Goal: Task Accomplishment & Management: Manage account settings

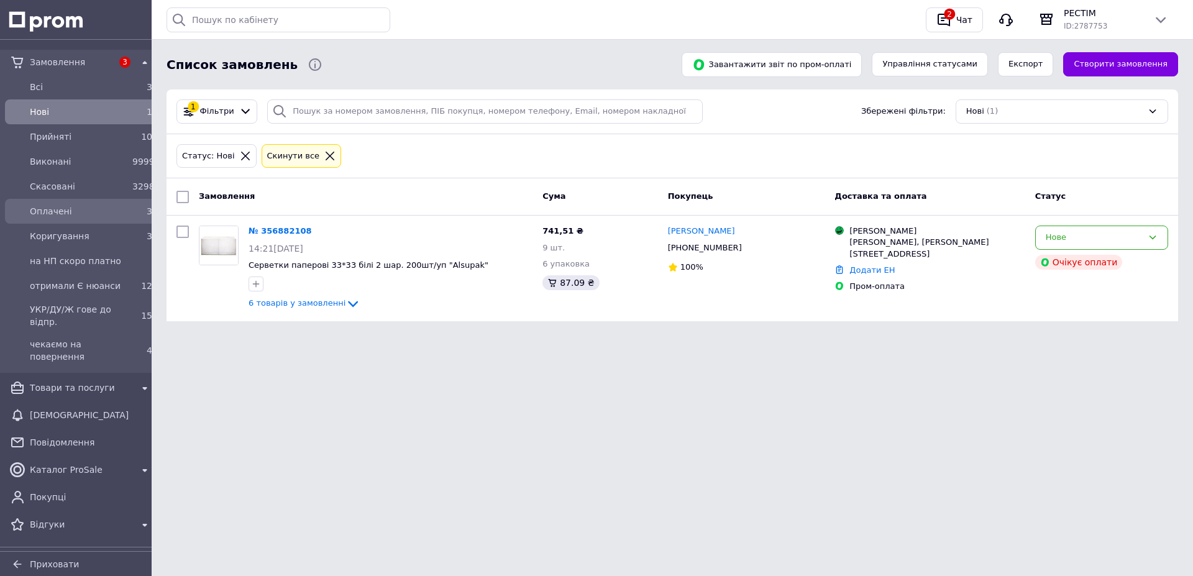
click at [56, 215] on span "Оплачені" at bounding box center [79, 211] width 98 height 12
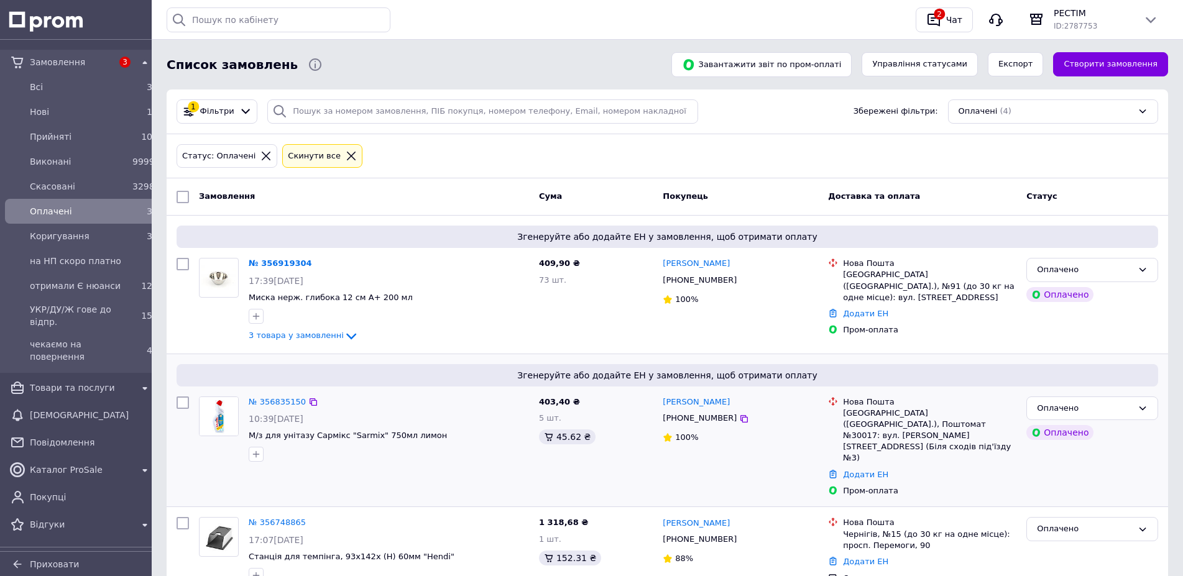
scroll to position [118, 0]
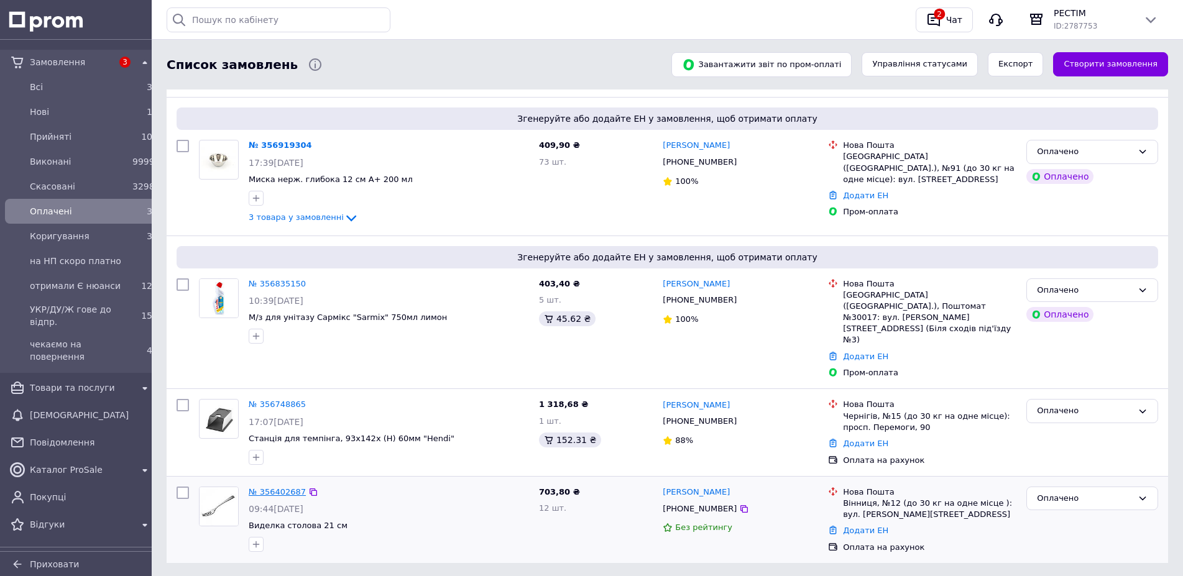
click at [277, 487] on link "№ 356402687" at bounding box center [277, 491] width 57 height 9
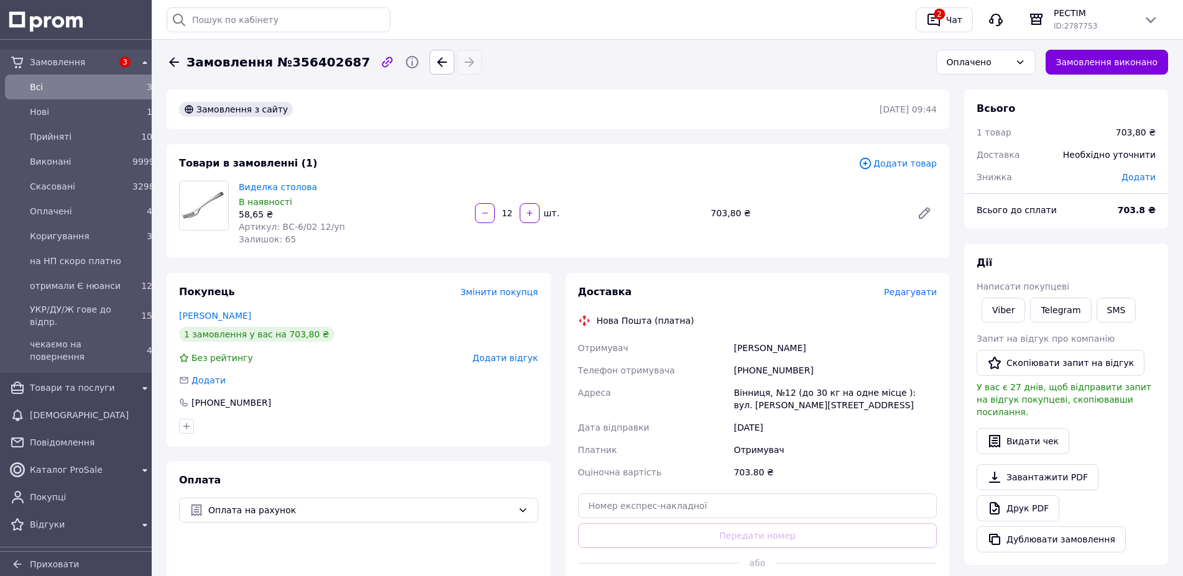
click at [909, 285] on div "Доставка Редагувати" at bounding box center [757, 292] width 359 height 14
click at [917, 288] on span "Редагувати" at bounding box center [910, 292] width 53 height 10
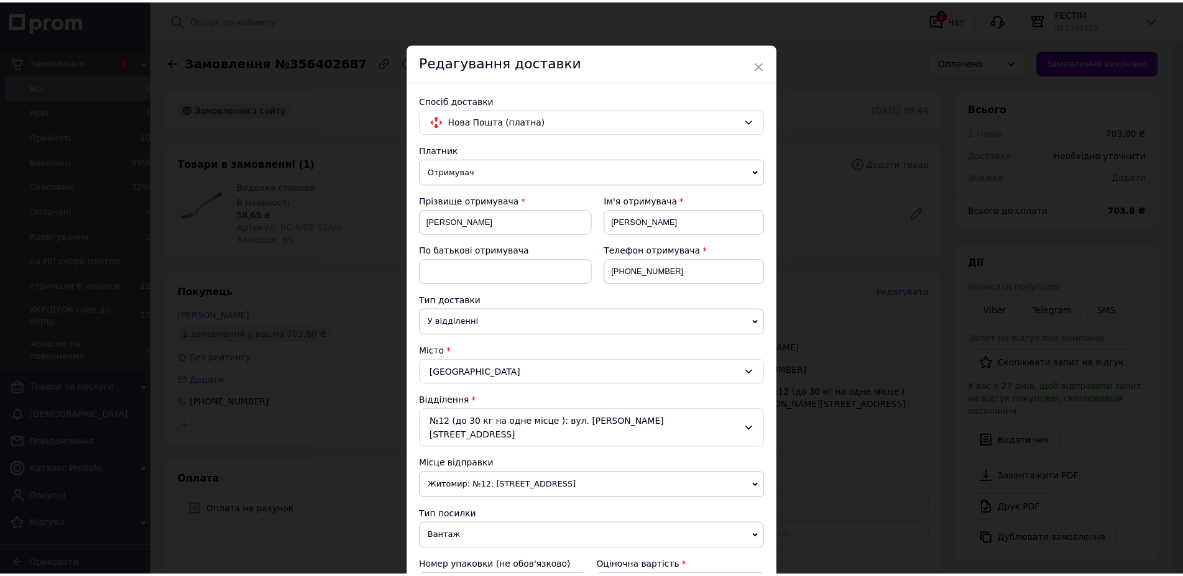
scroll to position [234, 0]
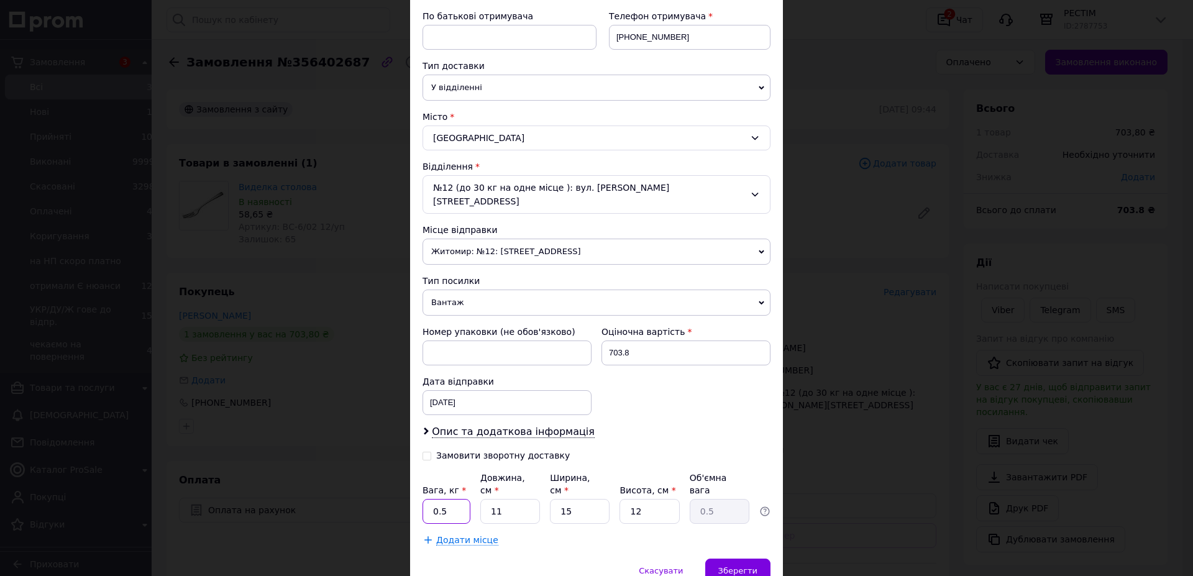
click at [443, 499] on input "0.5" at bounding box center [447, 511] width 48 height 25
type input "0.6"
click at [506, 499] on input "11" at bounding box center [510, 511] width 60 height 25
type input "2"
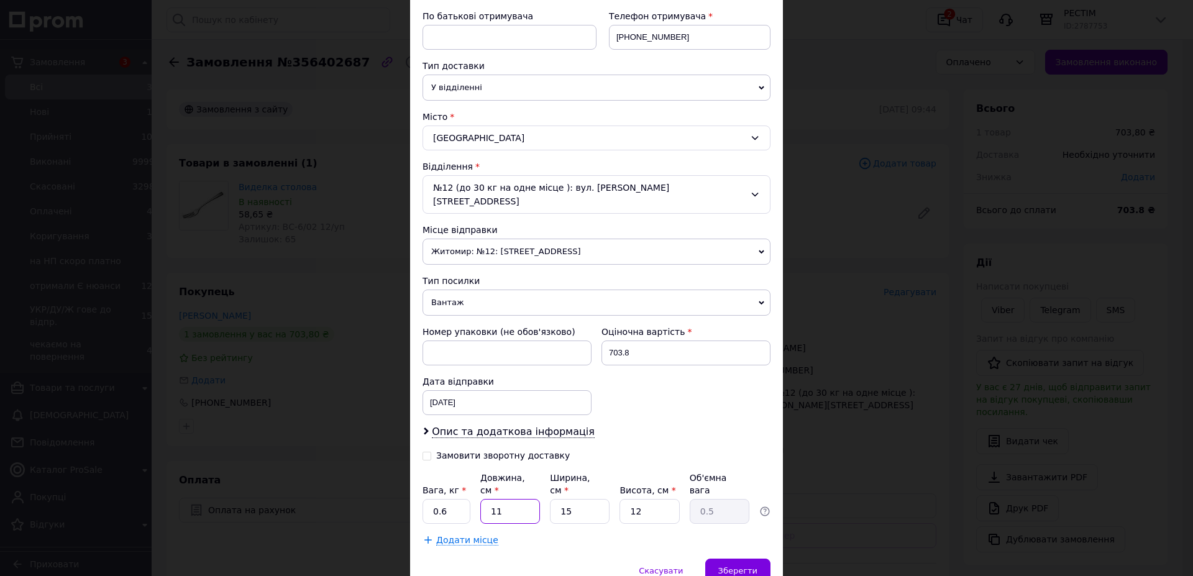
type input "0.1"
type input "24"
type input "1.08"
type input "24"
click at [569, 499] on input "15" at bounding box center [580, 511] width 60 height 25
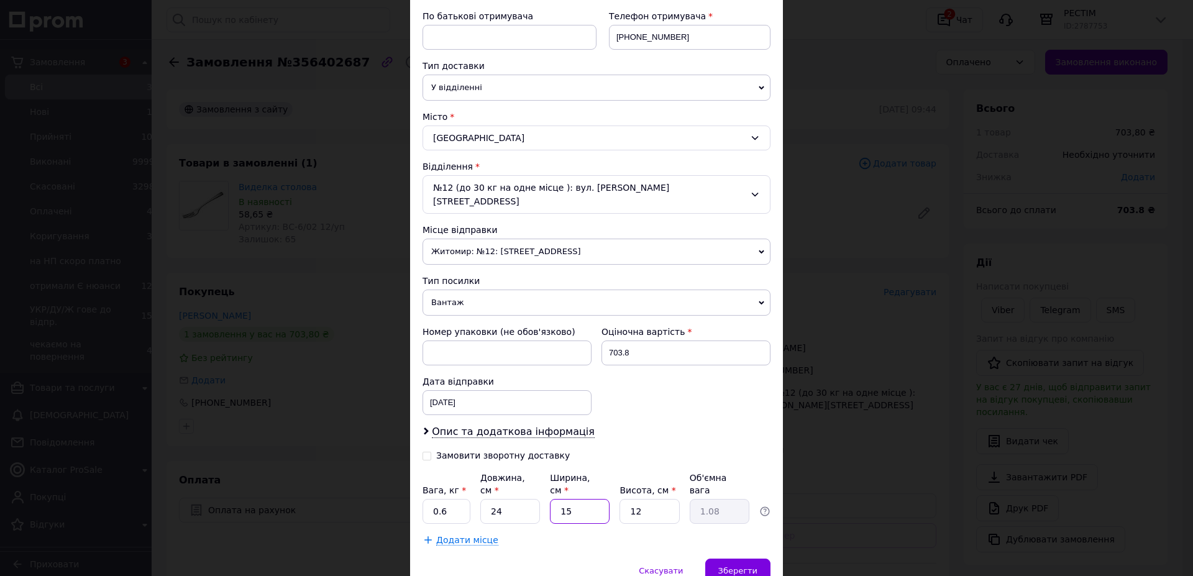
click at [569, 499] on input "15" at bounding box center [580, 511] width 60 height 25
type input "5"
type input "0.36"
type input "5"
click at [645, 499] on input "12" at bounding box center [650, 511] width 60 height 25
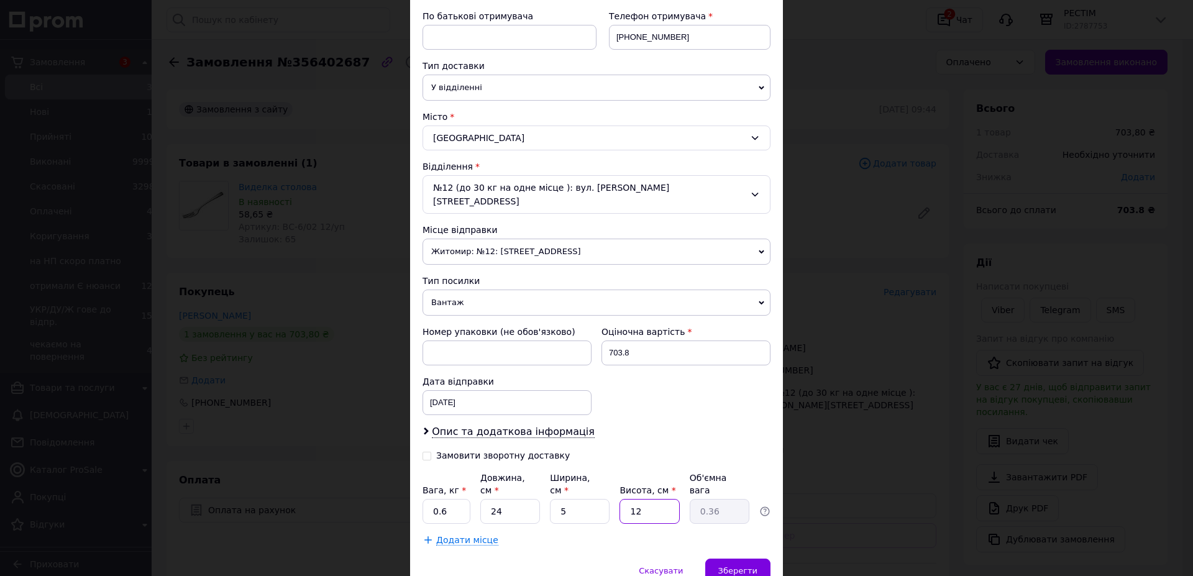
click at [645, 499] on input "12" at bounding box center [650, 511] width 60 height 25
type input "6"
type input "0.18"
type input "6"
click at [493, 390] on input "[DATE]" at bounding box center [507, 402] width 169 height 25
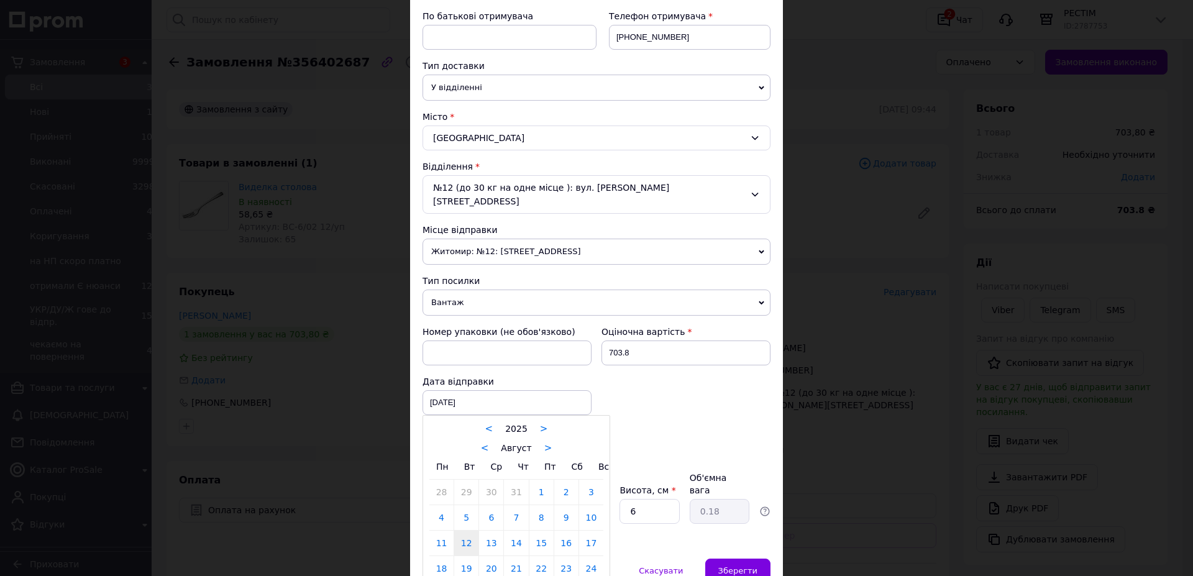
click at [654, 344] on div at bounding box center [596, 288] width 1193 height 576
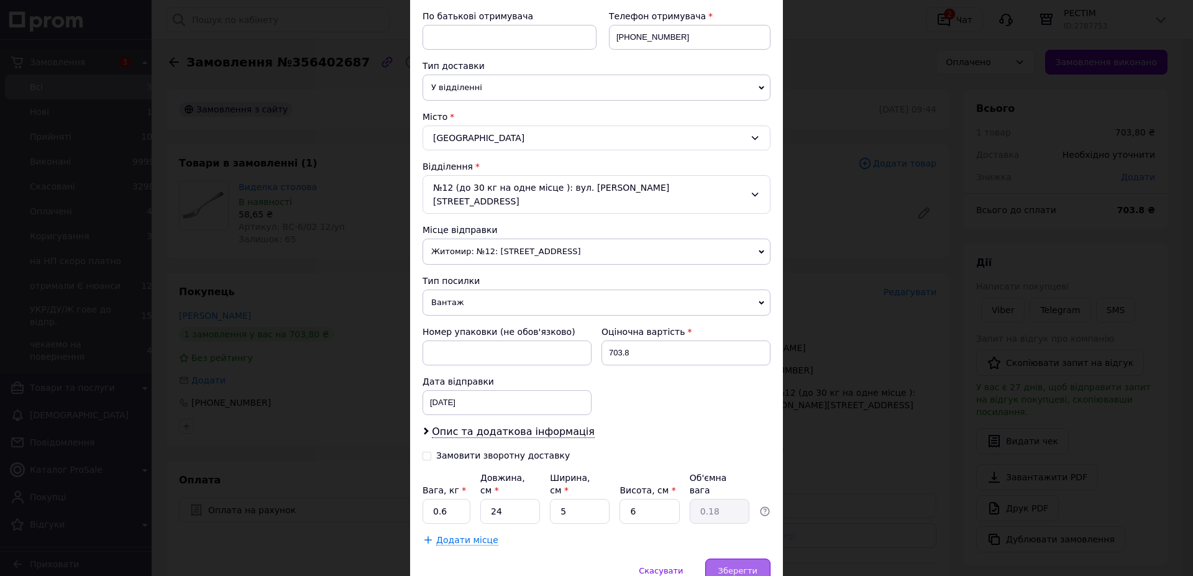
click at [740, 566] on span "Зберегти" at bounding box center [737, 570] width 39 height 9
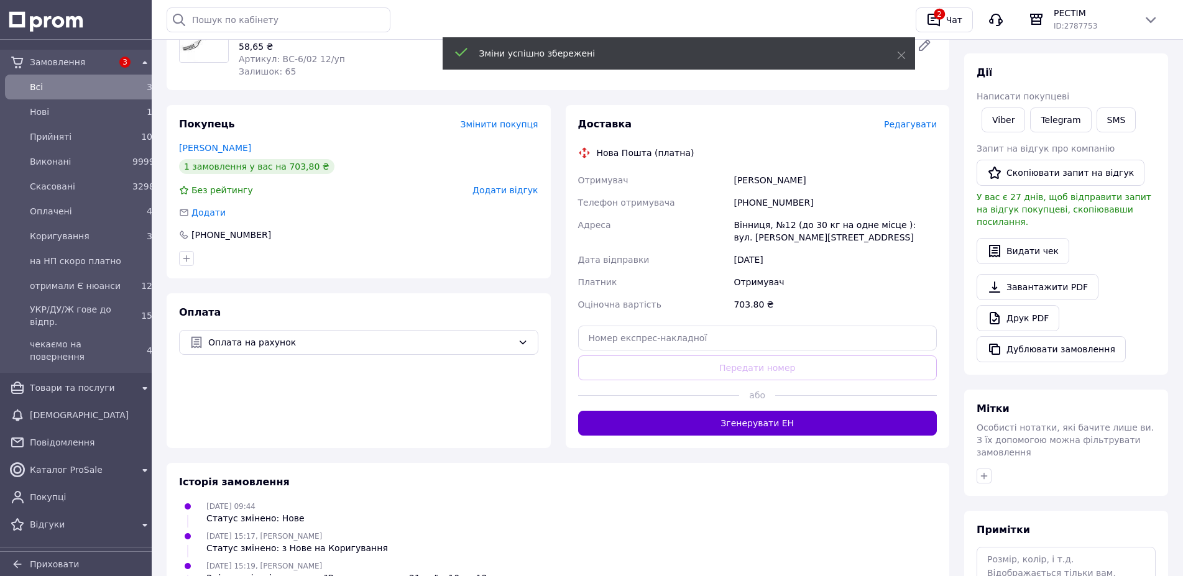
click at [779, 411] on button "Згенерувати ЕН" at bounding box center [757, 423] width 359 height 25
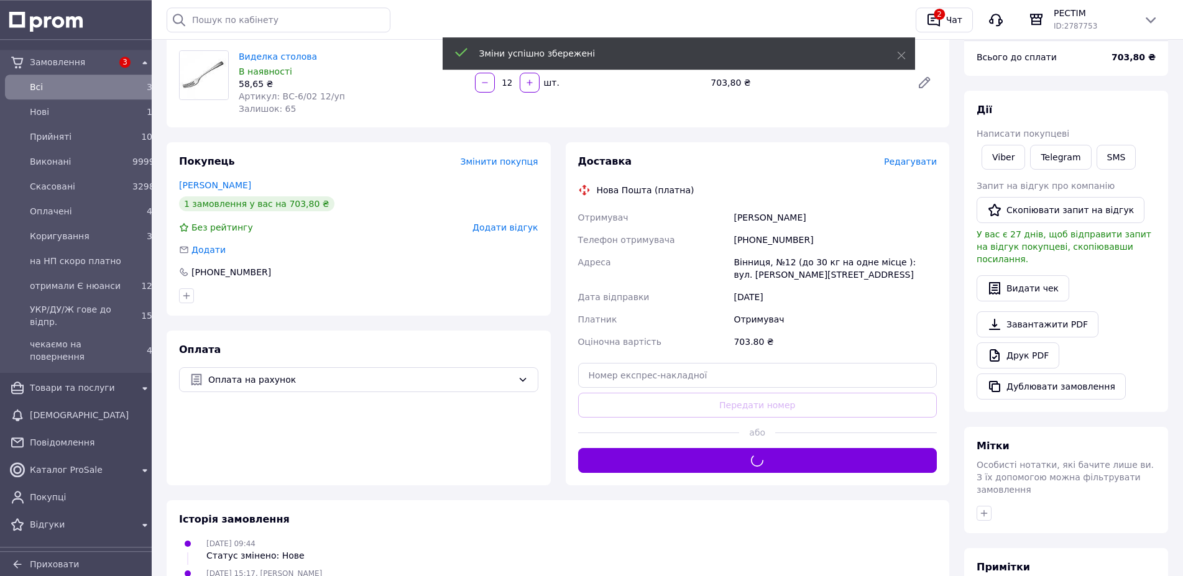
scroll to position [112, 0]
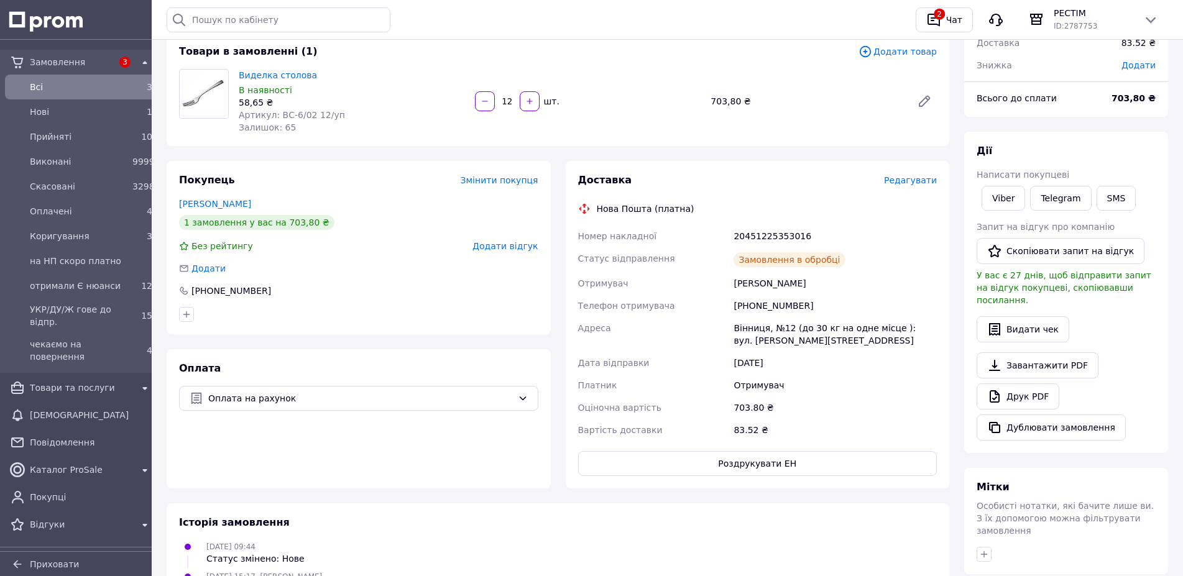
click at [758, 225] on div "20451225353016" at bounding box center [835, 236] width 208 height 22
copy div "20451225353016"
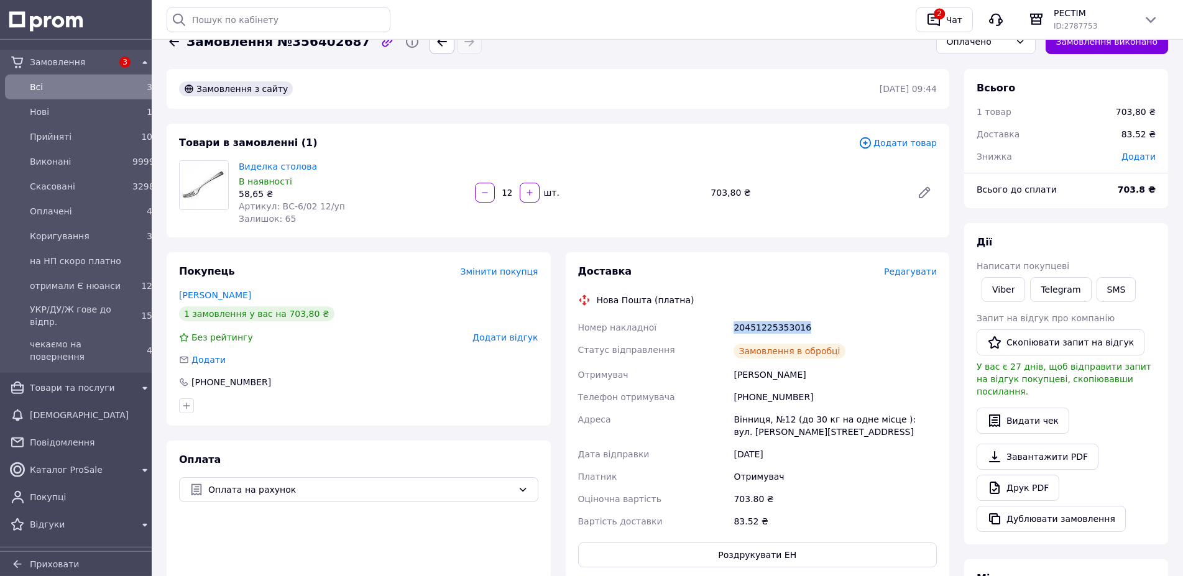
scroll to position [0, 0]
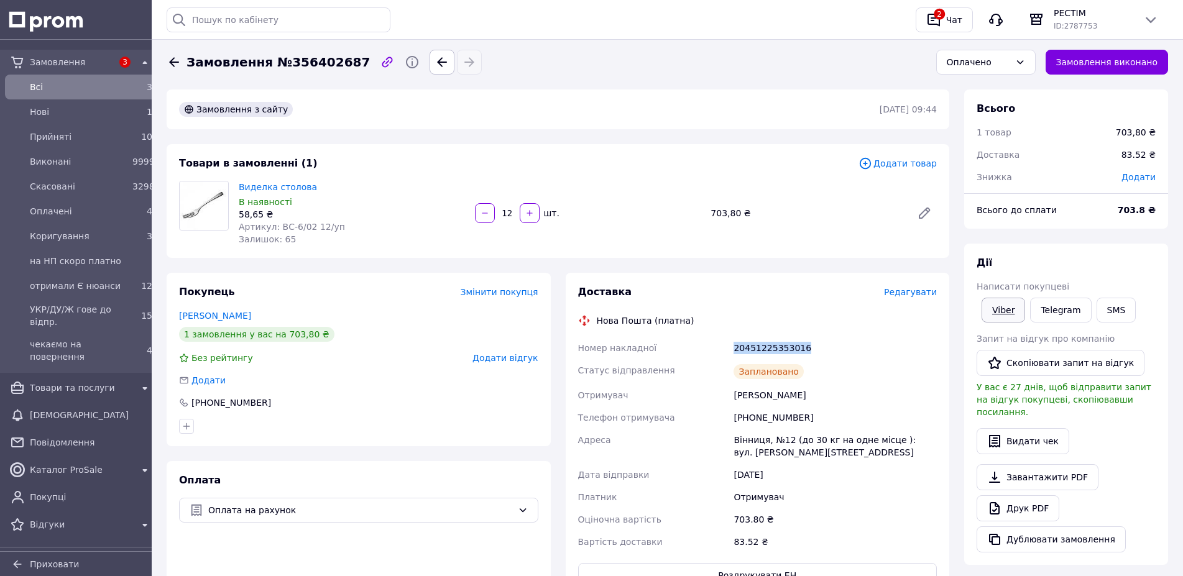
click at [996, 309] on link "Viber" at bounding box center [1003, 310] width 44 height 25
click at [1143, 71] on button "Замовлення виконано" at bounding box center [1106, 62] width 123 height 25
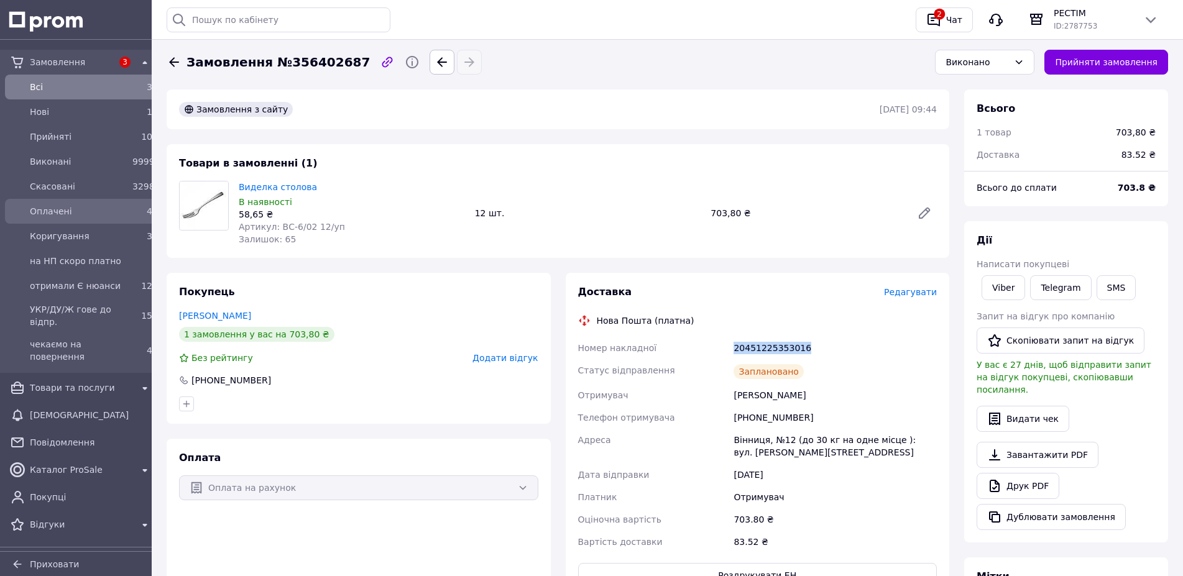
click at [52, 209] on span "Оплачені" at bounding box center [79, 211] width 98 height 12
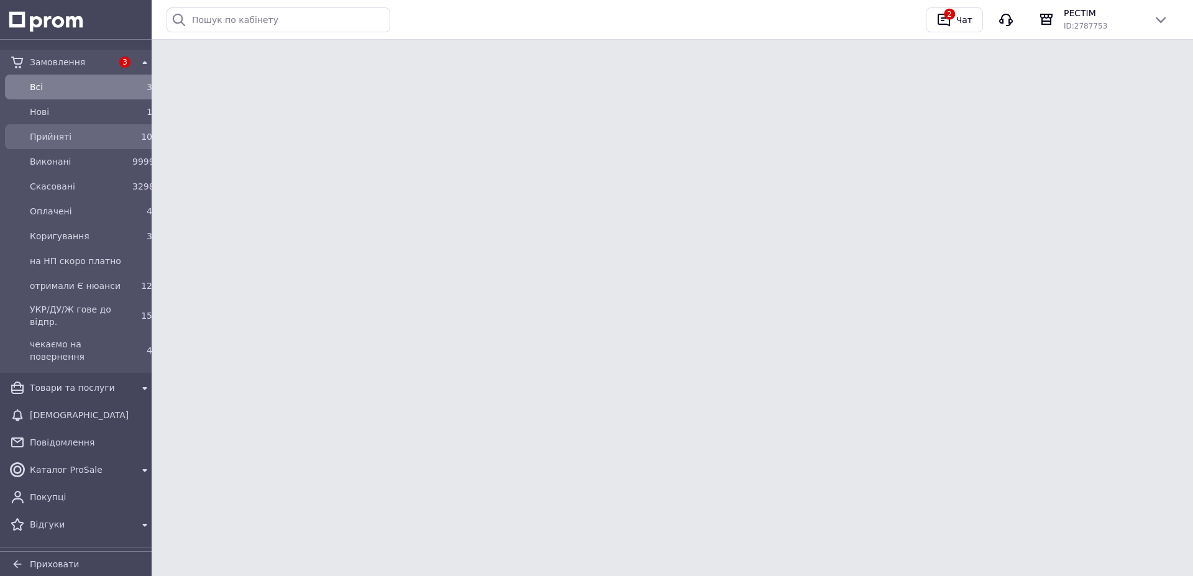
click at [57, 137] on span "Прийняті" at bounding box center [79, 137] width 98 height 12
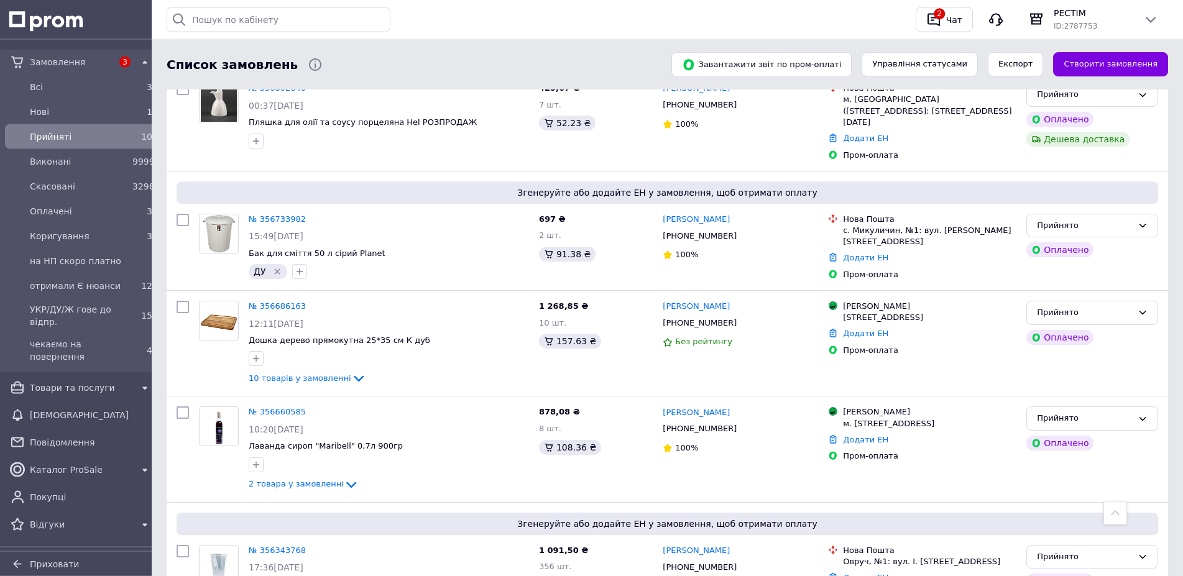
scroll to position [887, 0]
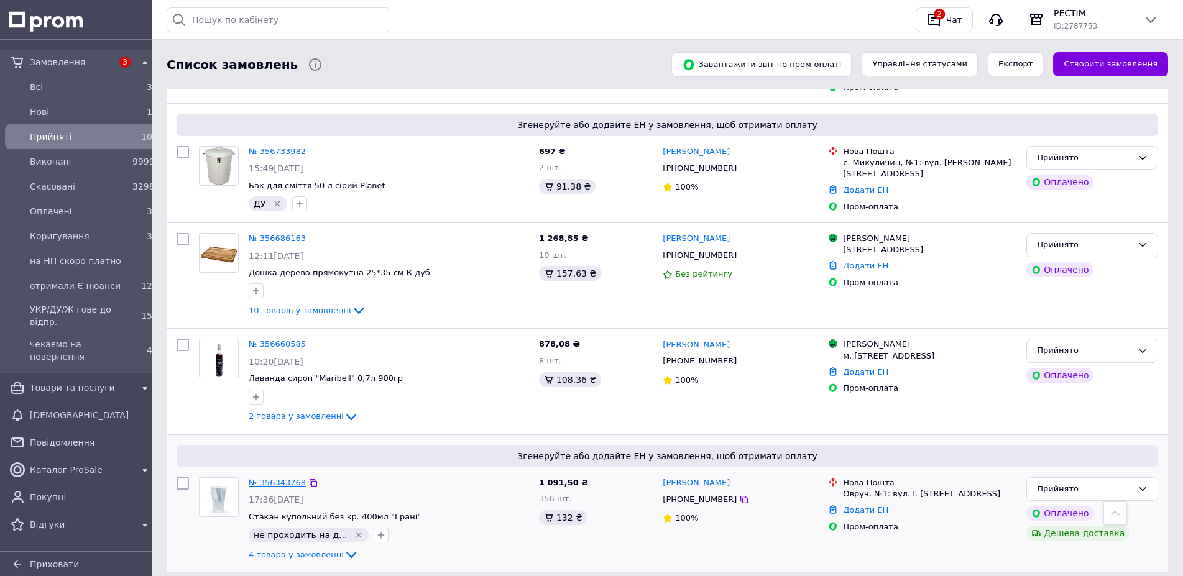
click at [278, 478] on link "№ 356343768" at bounding box center [277, 482] width 57 height 9
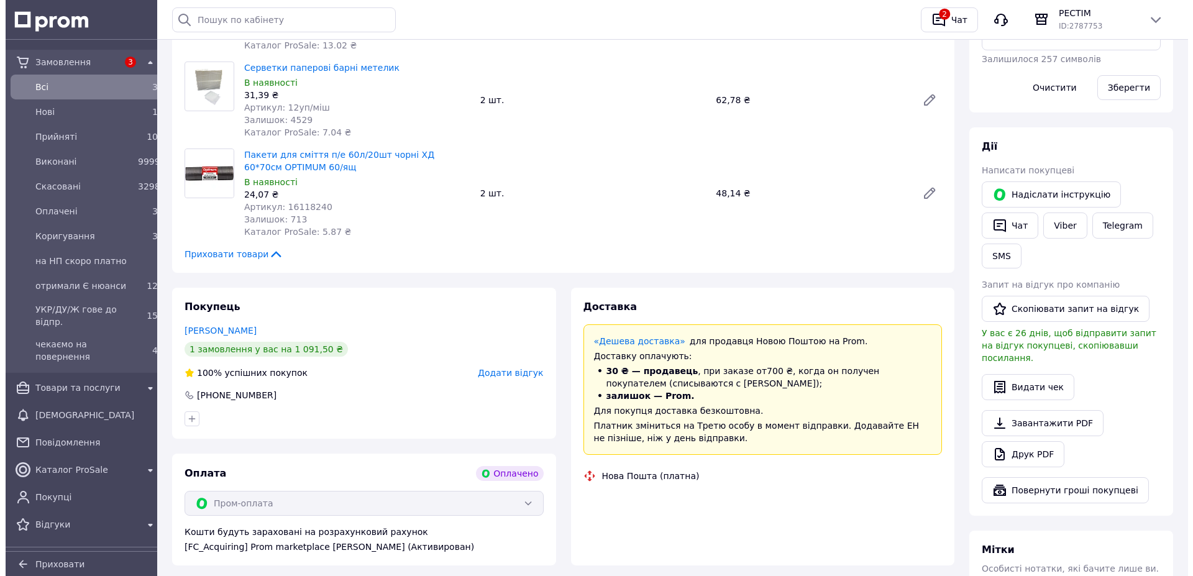
scroll to position [392, 0]
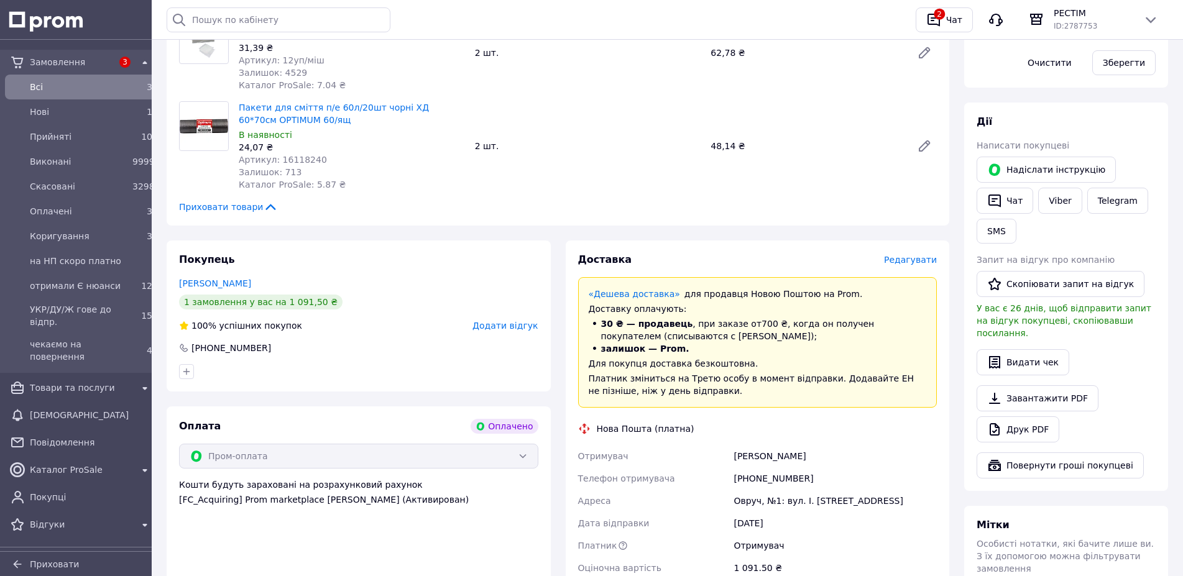
click at [925, 255] on span "Редагувати" at bounding box center [910, 260] width 53 height 10
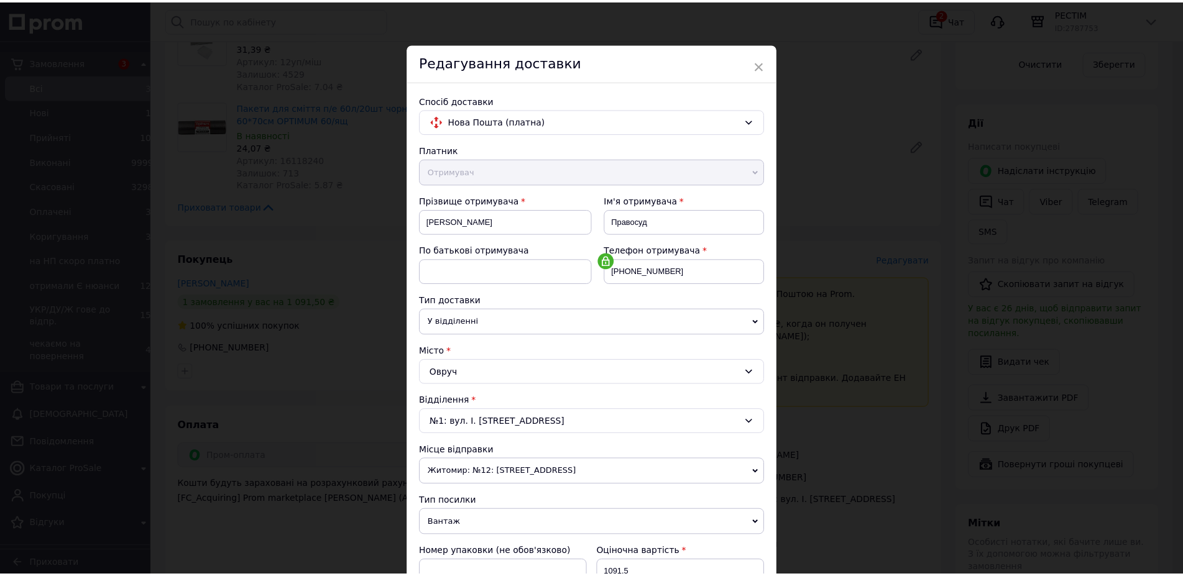
scroll to position [214, 0]
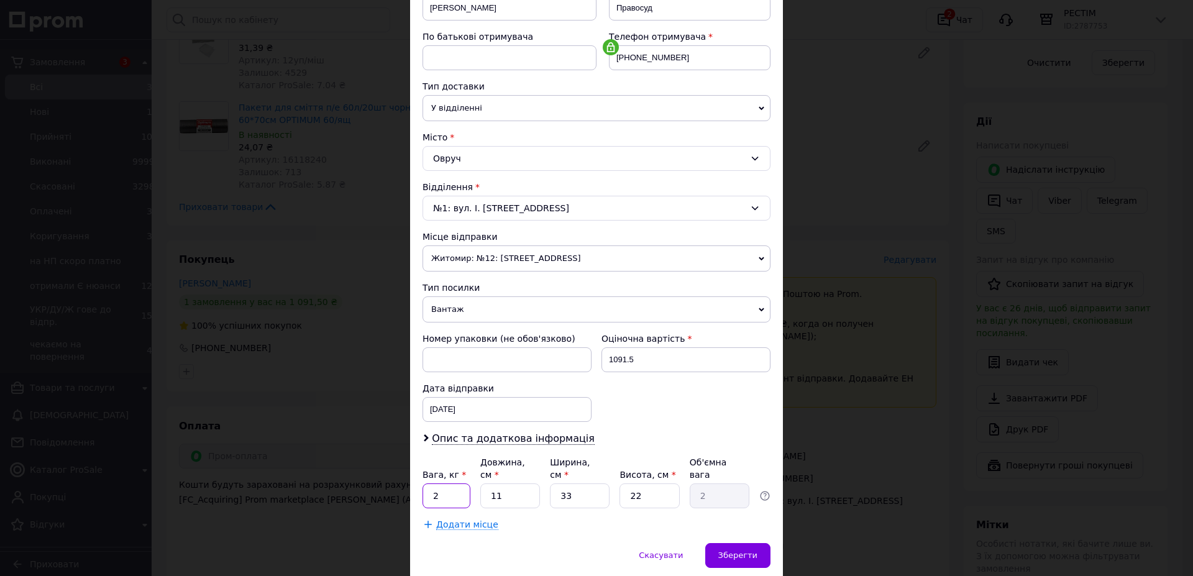
click at [444, 483] on input "2" at bounding box center [447, 495] width 48 height 25
type input "2.4"
click at [502, 483] on input "11" at bounding box center [510, 495] width 60 height 25
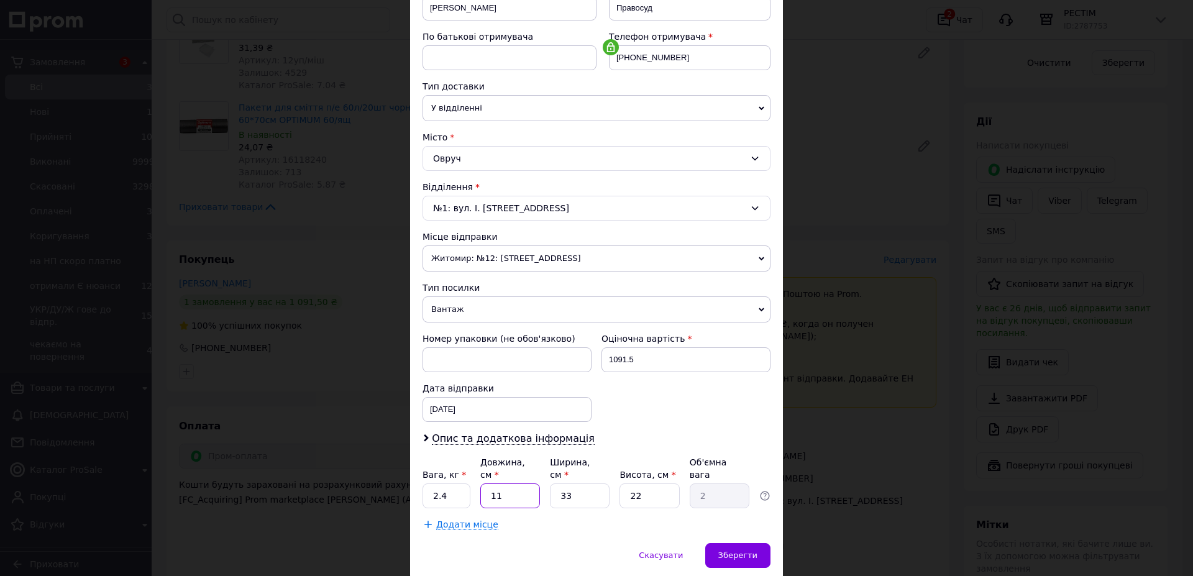
type input "3"
type input "0.54"
type input "30"
type input "5.45"
type input "30"
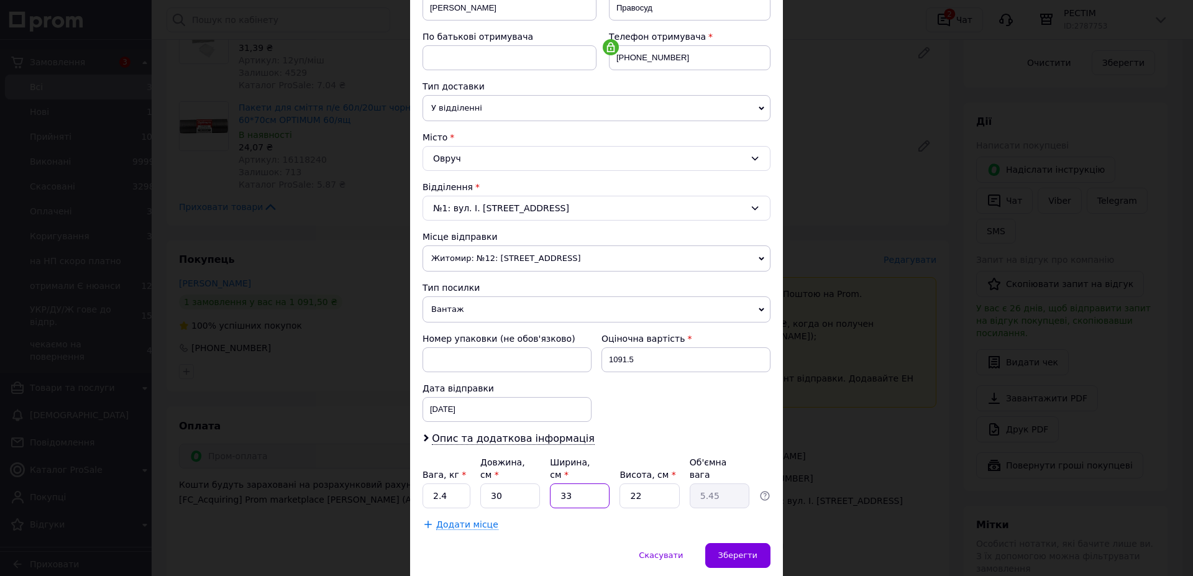
click at [567, 483] on input "33" at bounding box center [580, 495] width 60 height 25
click at [500, 483] on input "30" at bounding box center [510, 495] width 60 height 25
click at [567, 483] on input "33" at bounding box center [580, 495] width 60 height 25
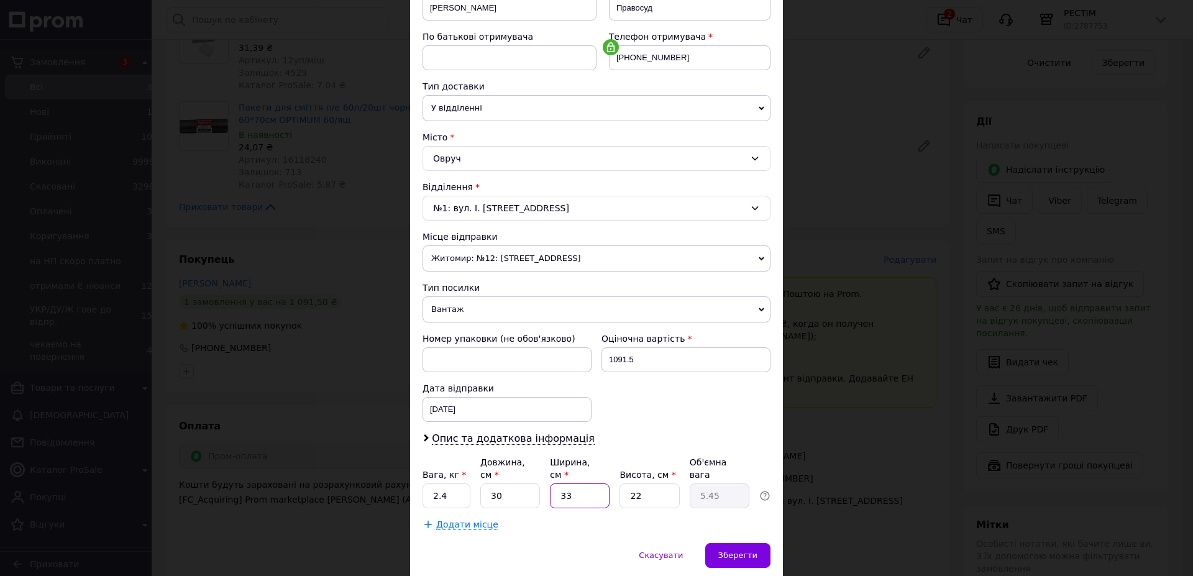
type input "2"
type input "0.33"
type input "22"
type input "3.63"
type input "22"
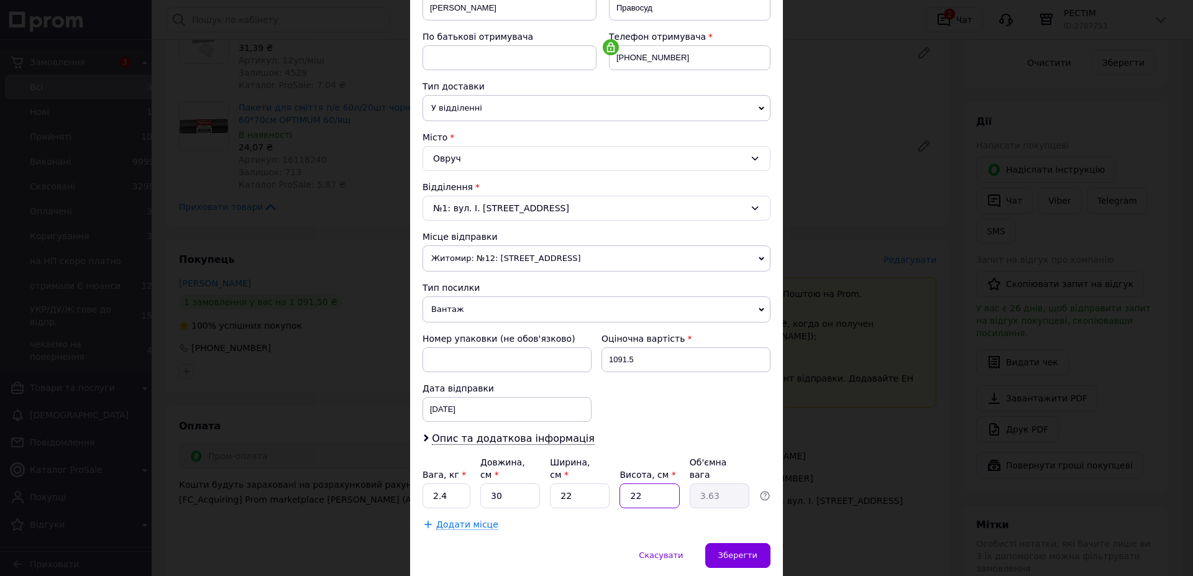
click at [646, 483] on input "22" at bounding box center [650, 495] width 60 height 25
type input "5"
type input "0.83"
type input "54"
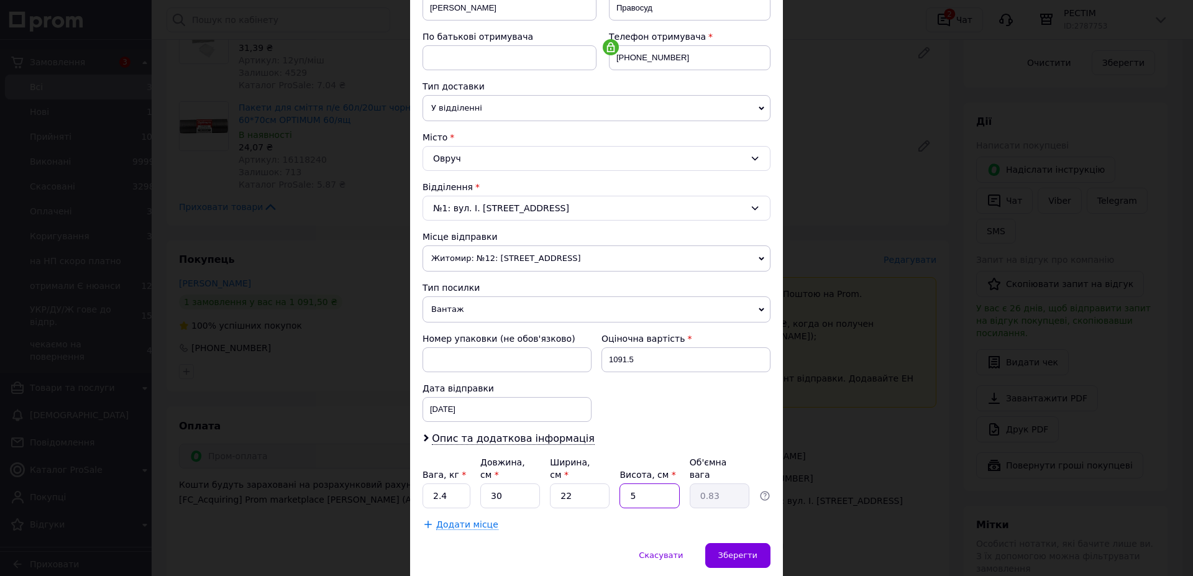
type input "8.91"
type input "54"
click at [747, 551] on span "Зберегти" at bounding box center [737, 555] width 39 height 9
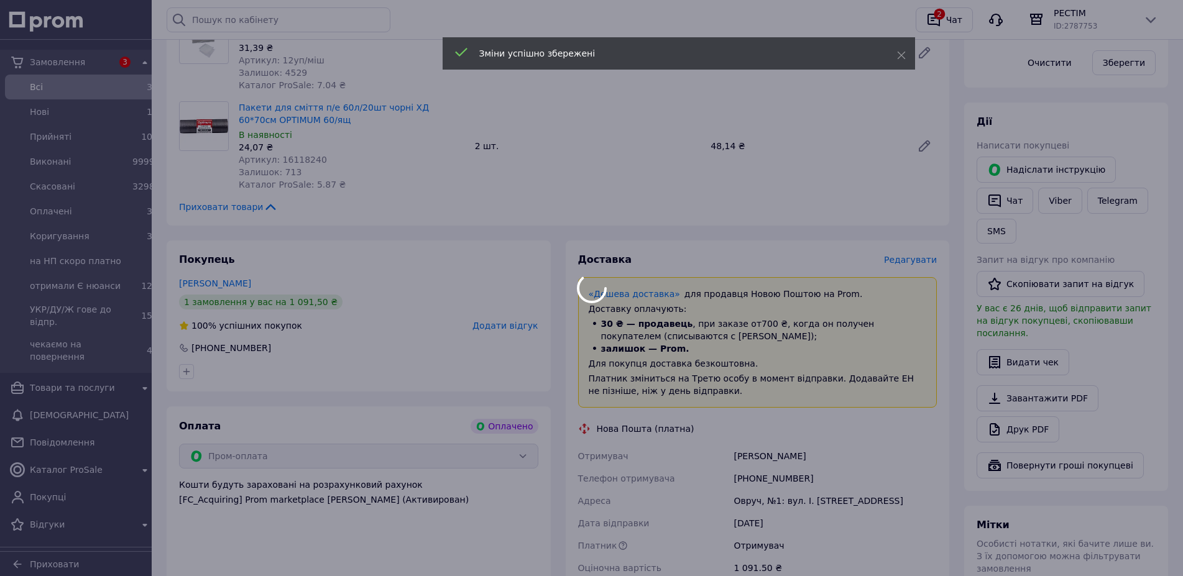
scroll to position [615, 0]
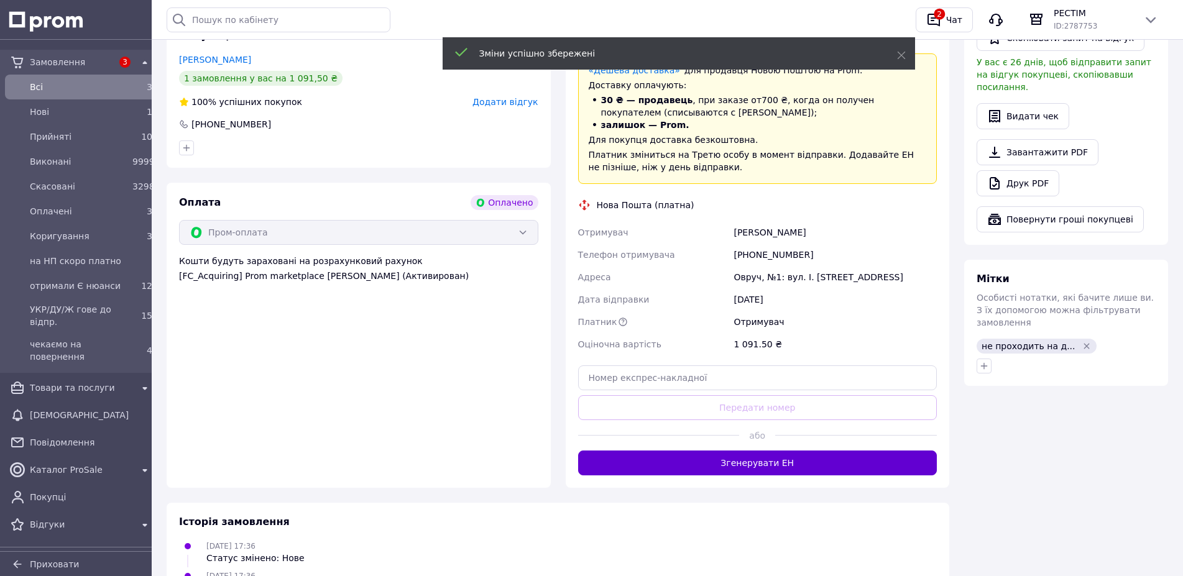
click at [757, 451] on button "Згенерувати ЕН" at bounding box center [757, 463] width 359 height 25
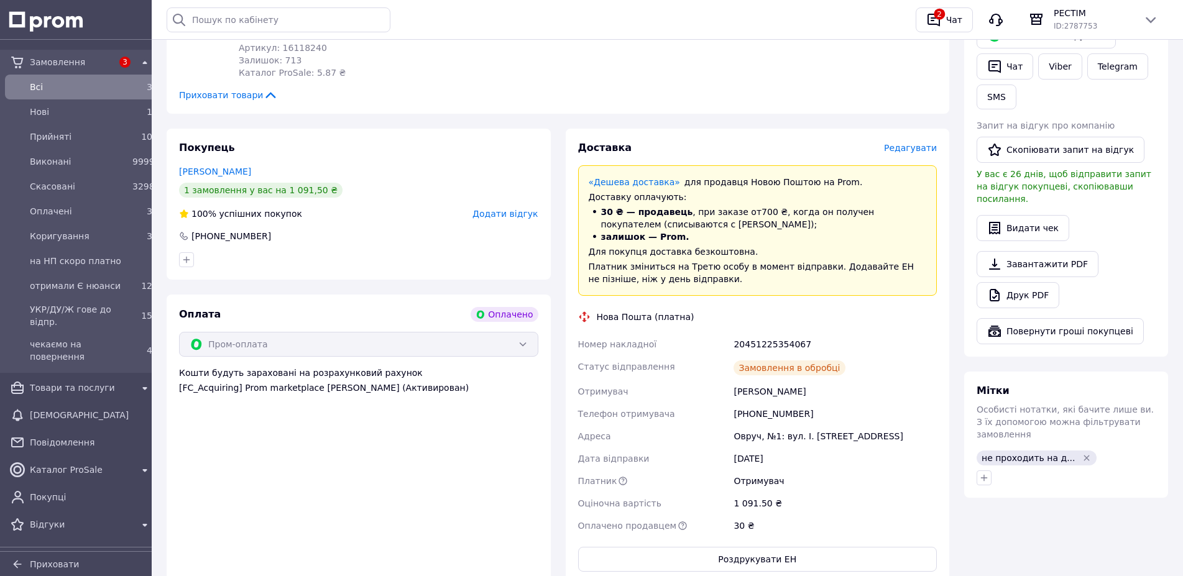
click at [753, 333] on div "20451225354067" at bounding box center [835, 344] width 208 height 22
copy div "20451225354067"
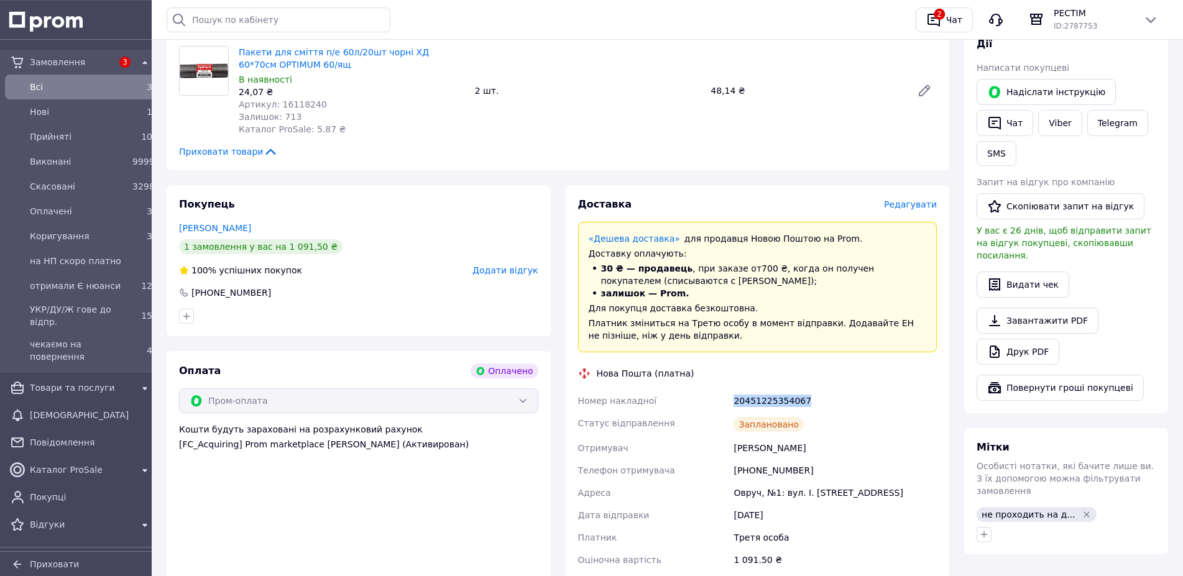
scroll to position [392, 0]
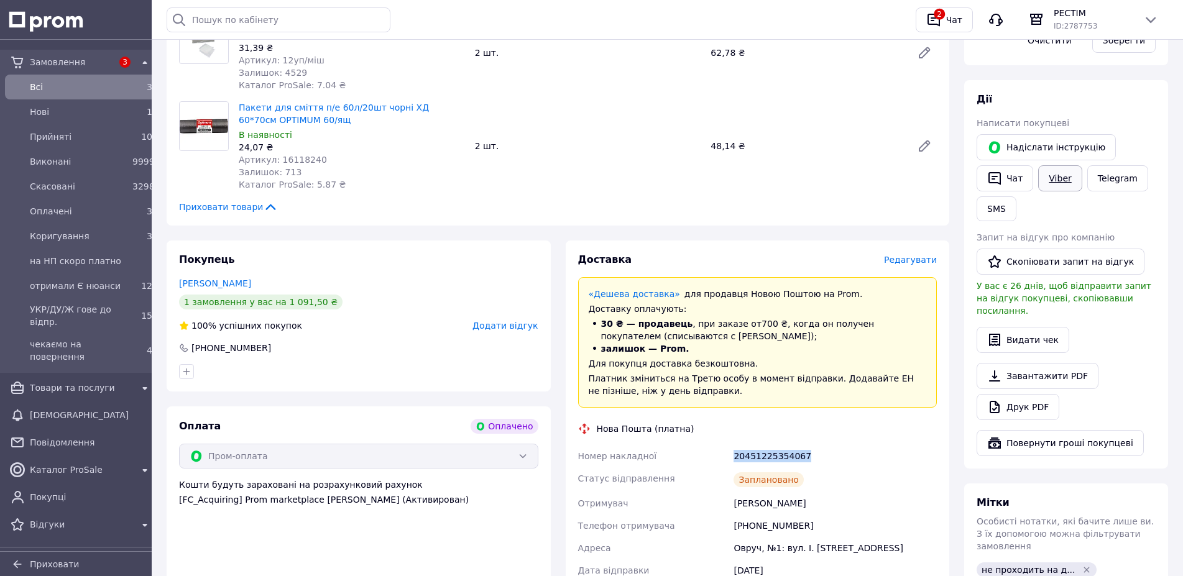
click at [1038, 170] on link "Viber" at bounding box center [1060, 178] width 44 height 26
click at [61, 131] on div "Прийняті" at bounding box center [78, 136] width 103 height 17
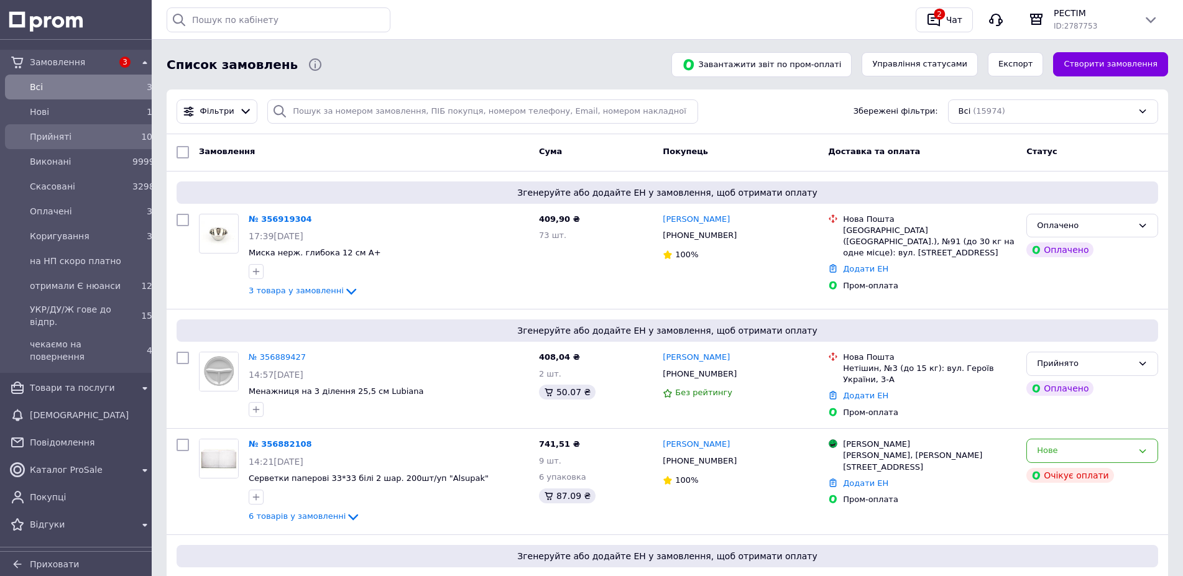
click at [52, 139] on span "Прийняті" at bounding box center [79, 137] width 98 height 12
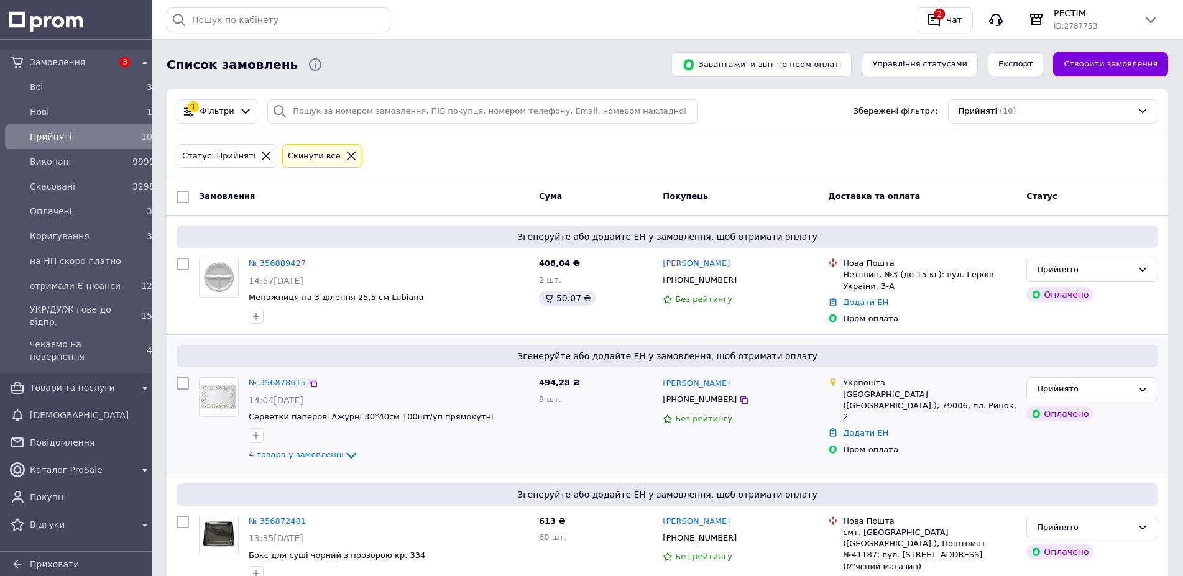
scroll to position [224, 0]
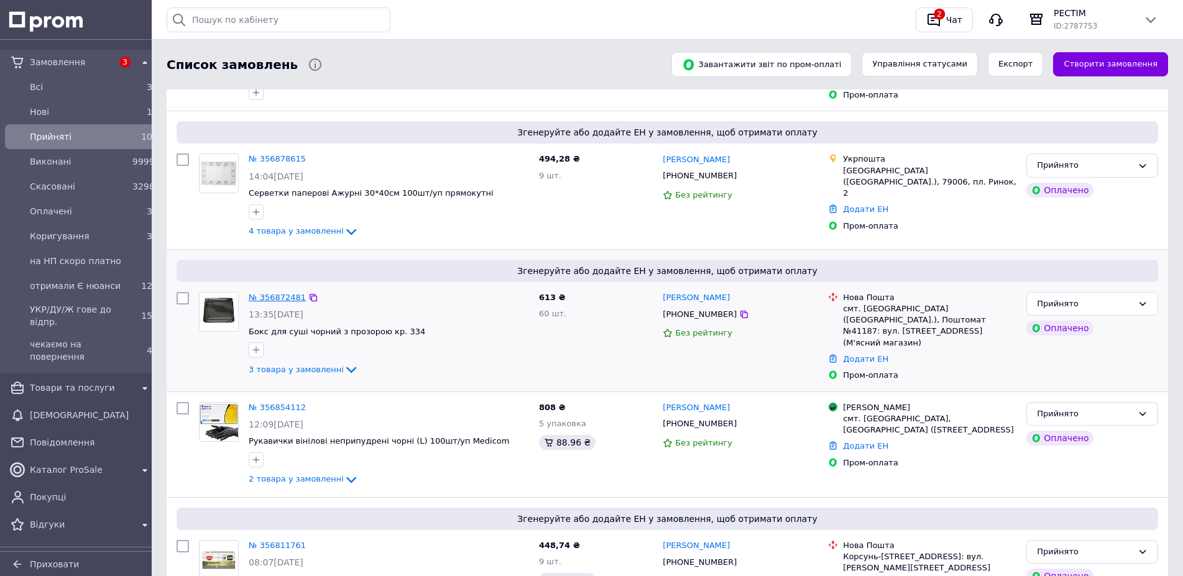
click at [272, 293] on link "№ 356872481" at bounding box center [277, 297] width 57 height 9
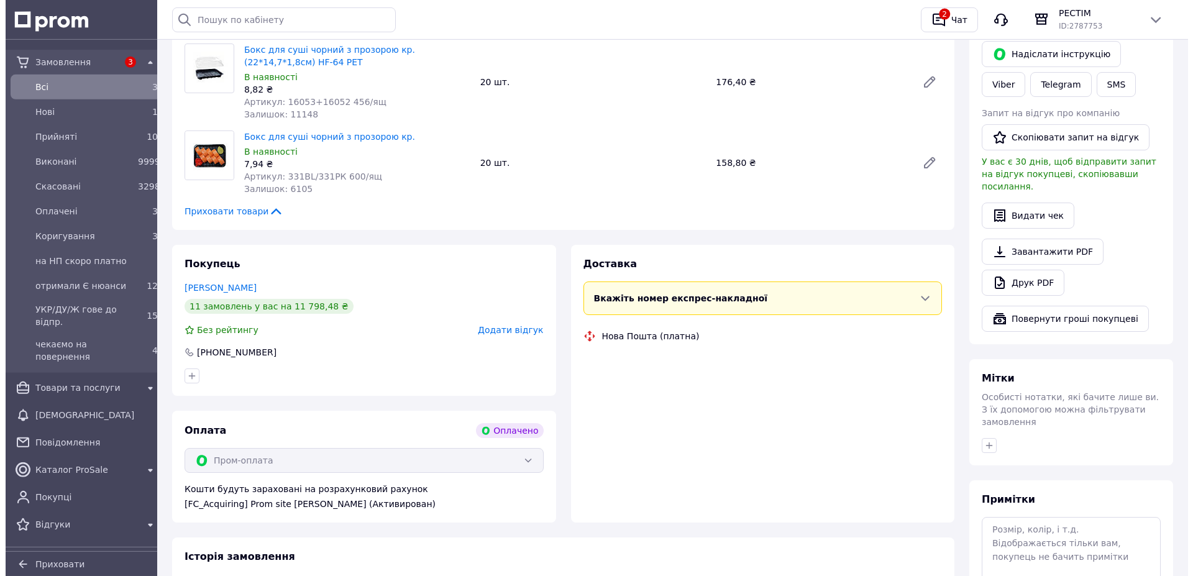
scroll to position [274, 0]
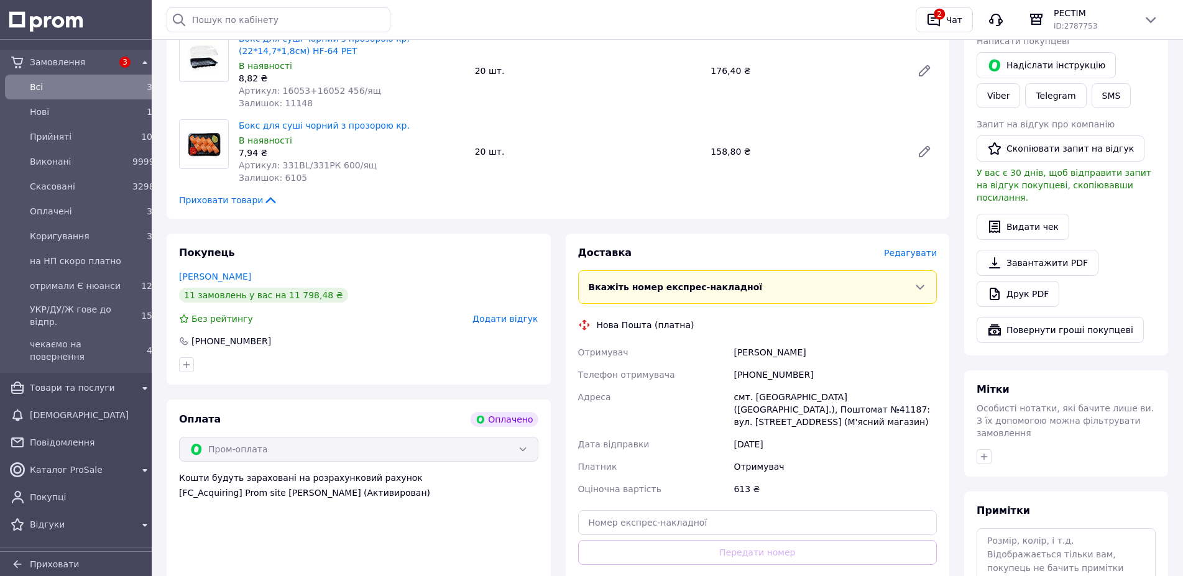
click at [914, 248] on span "Редагувати" at bounding box center [910, 253] width 53 height 10
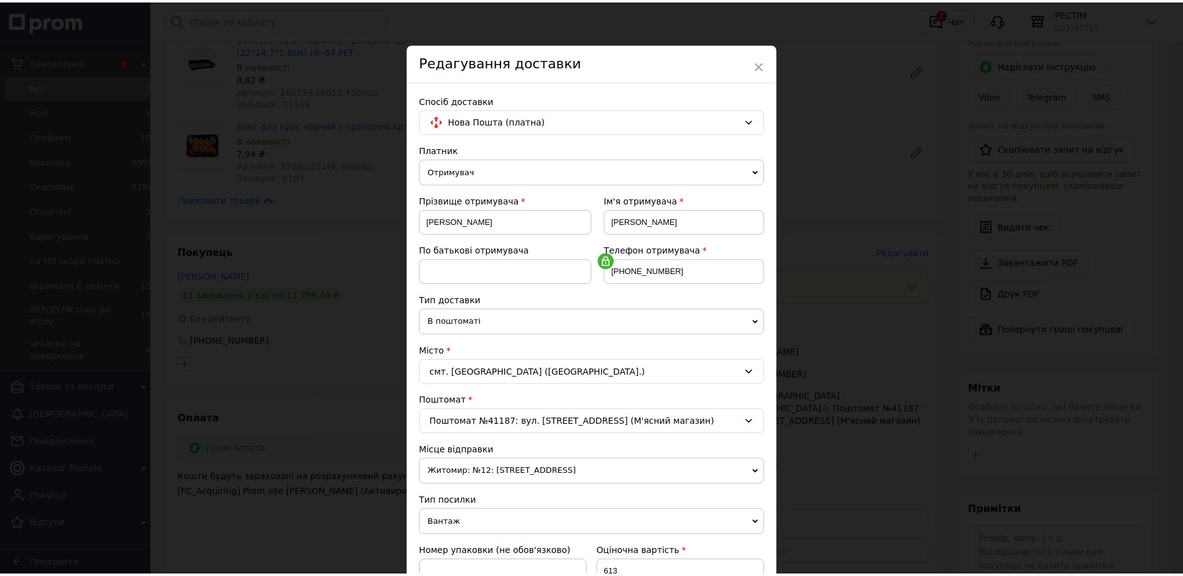
scroll to position [214, 0]
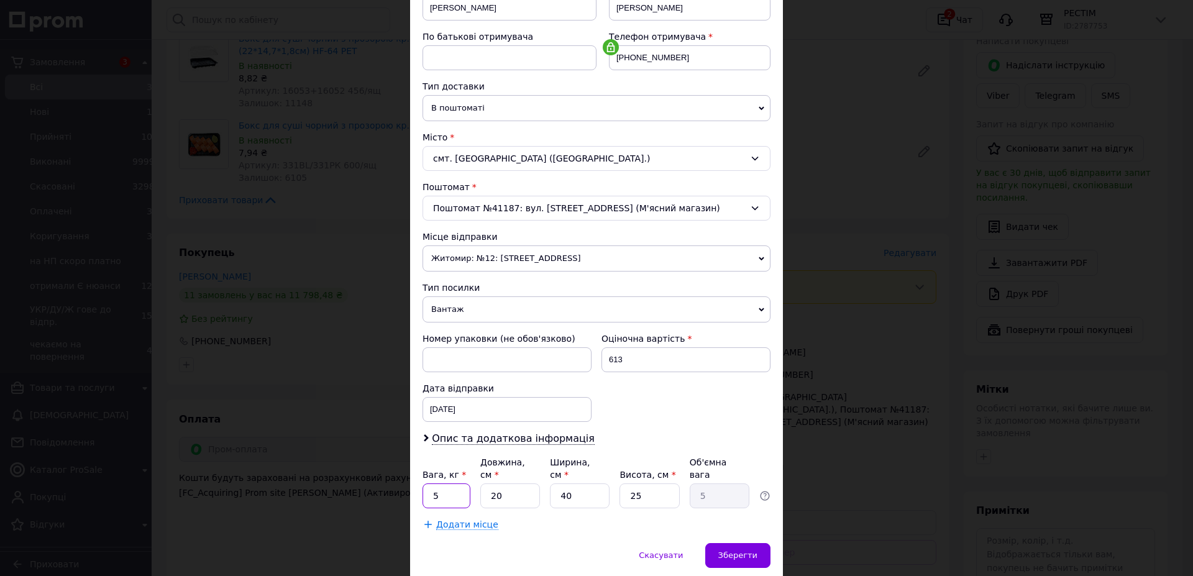
click at [439, 483] on input "5" at bounding box center [447, 495] width 48 height 25
type input "2.3"
click at [505, 483] on input "20" at bounding box center [510, 495] width 60 height 25
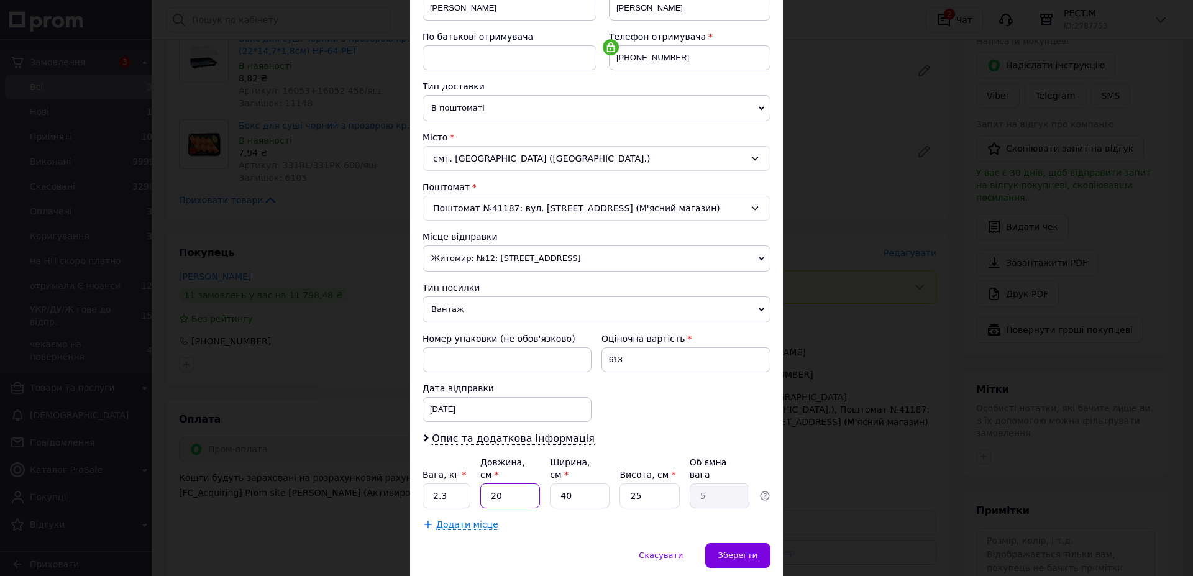
type input "3"
type input "0.75"
type input "38"
type input "9.5"
type input "38"
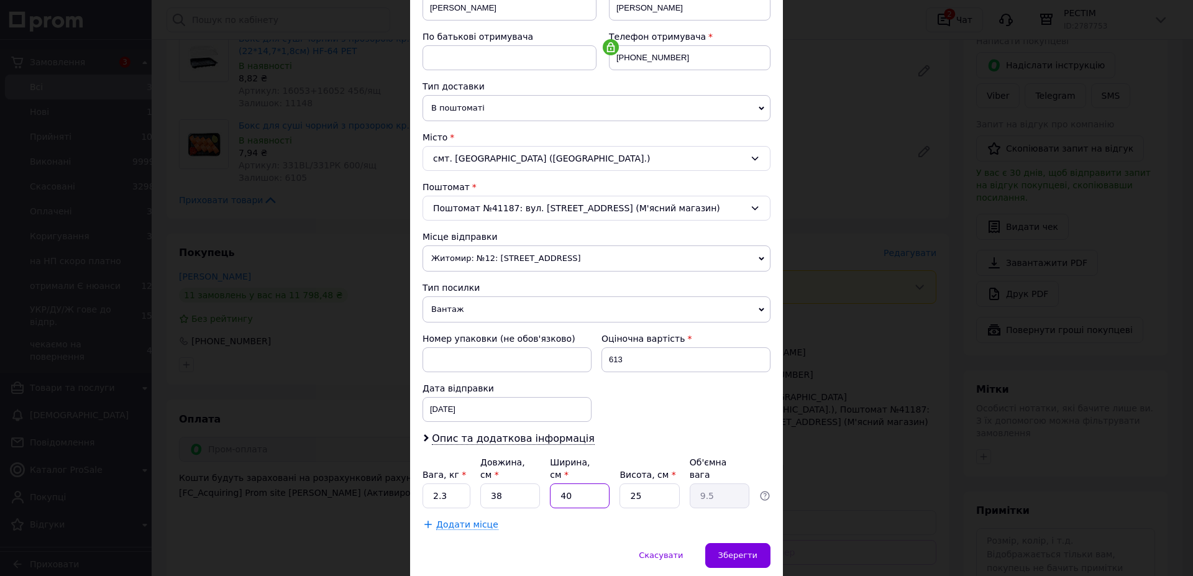
click at [574, 483] on input "40" at bounding box center [580, 495] width 60 height 25
type input "2"
type input "0.48"
type input "27"
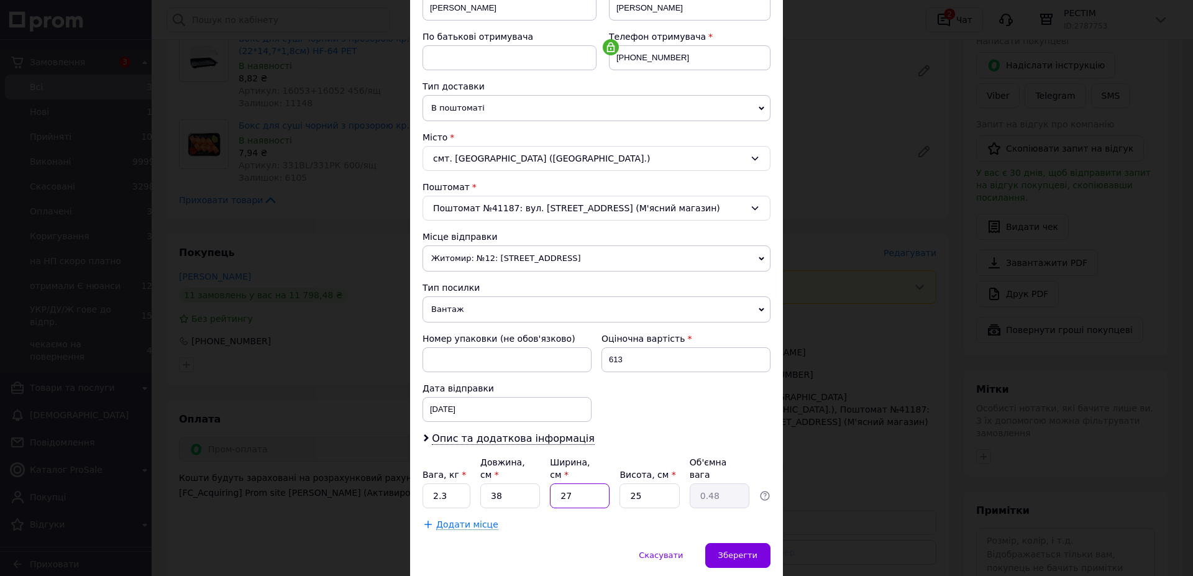
type input "6.41"
type input "27"
click at [644, 483] on input "25" at bounding box center [650, 495] width 60 height 25
type input "3"
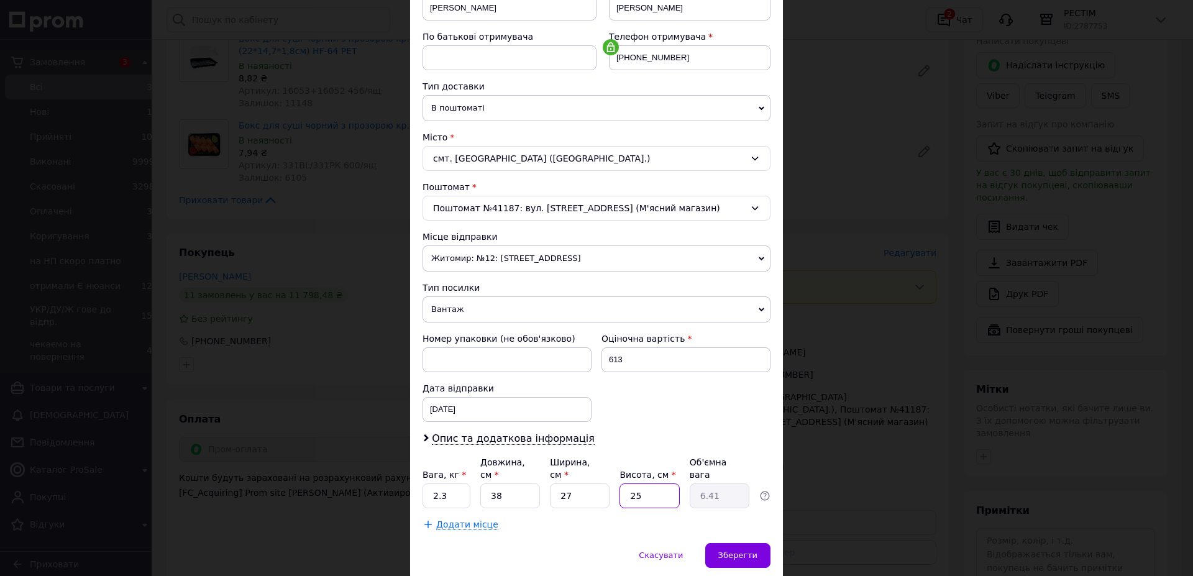
type input "0.77"
type input "31"
type input "7.95"
type input "31"
click at [736, 551] on span "Зберегти" at bounding box center [737, 555] width 39 height 9
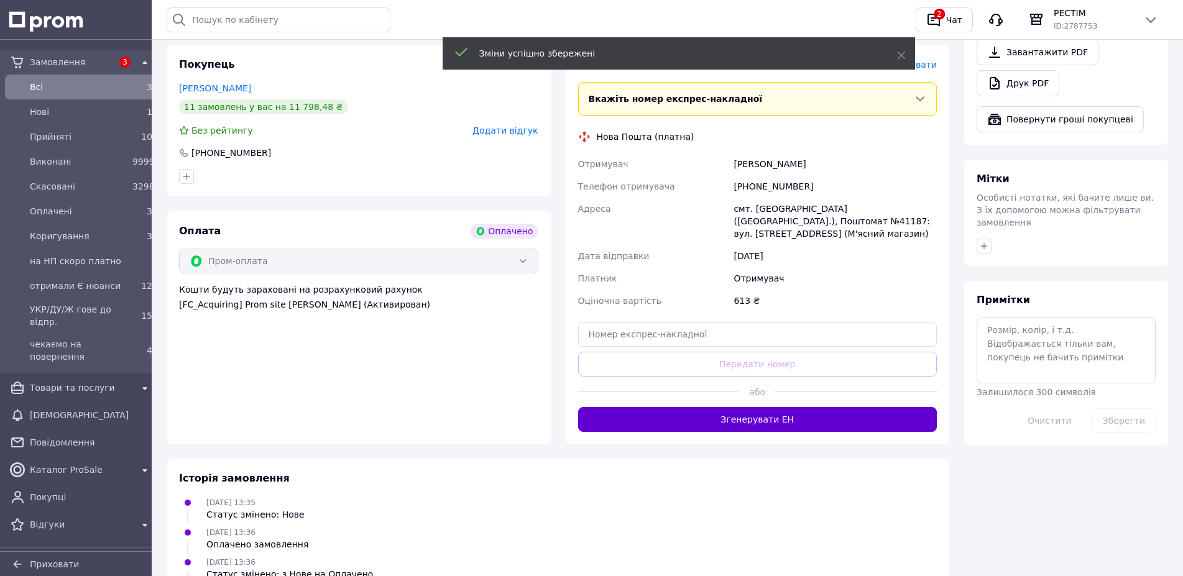
click at [771, 407] on button "Згенерувати ЕН" at bounding box center [757, 419] width 359 height 25
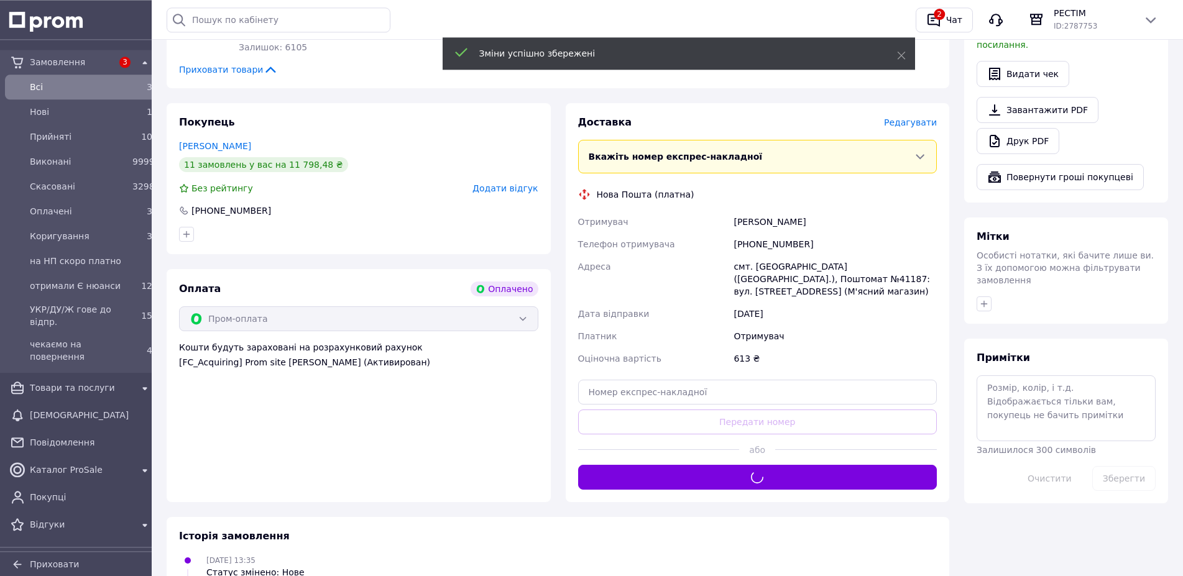
scroll to position [350, 0]
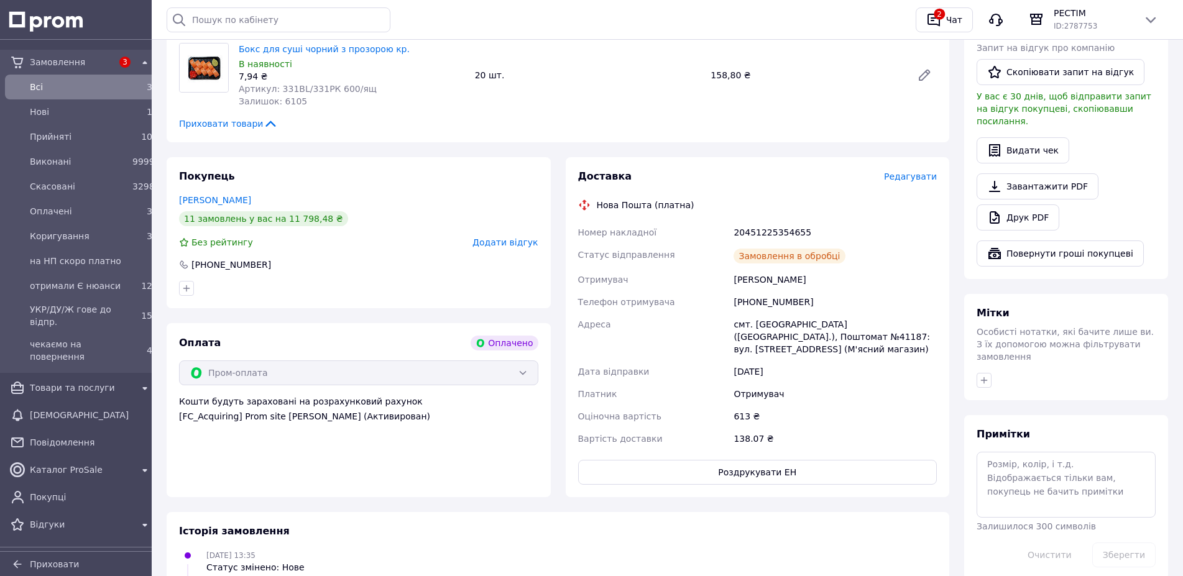
click at [753, 221] on div "20451225354655" at bounding box center [835, 232] width 208 height 22
copy div "20451225354655"
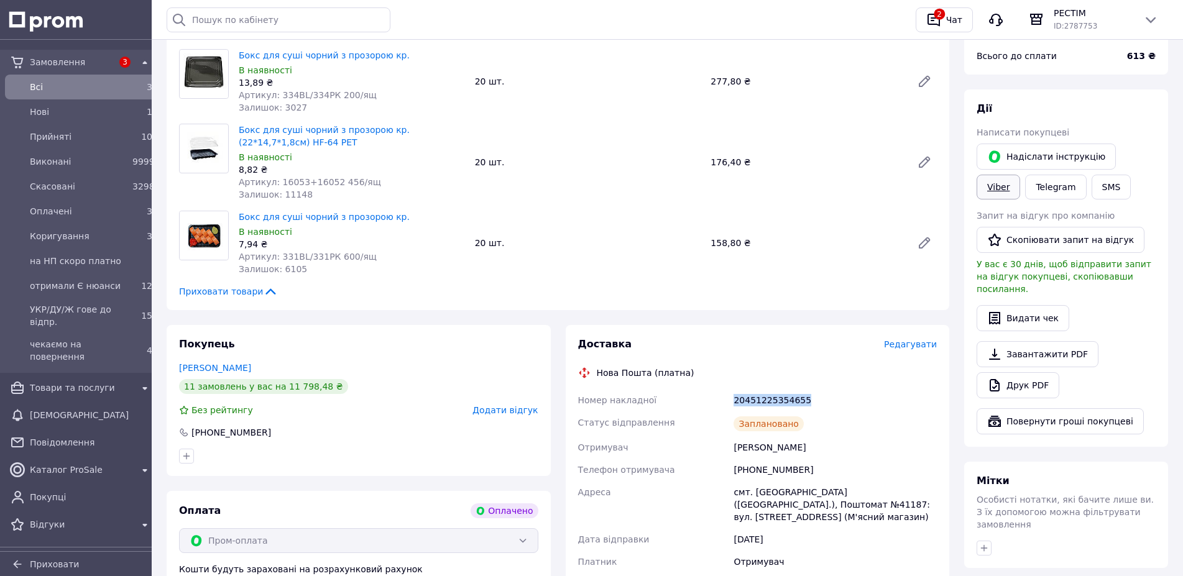
click at [1020, 175] on link "Viber" at bounding box center [998, 187] width 44 height 25
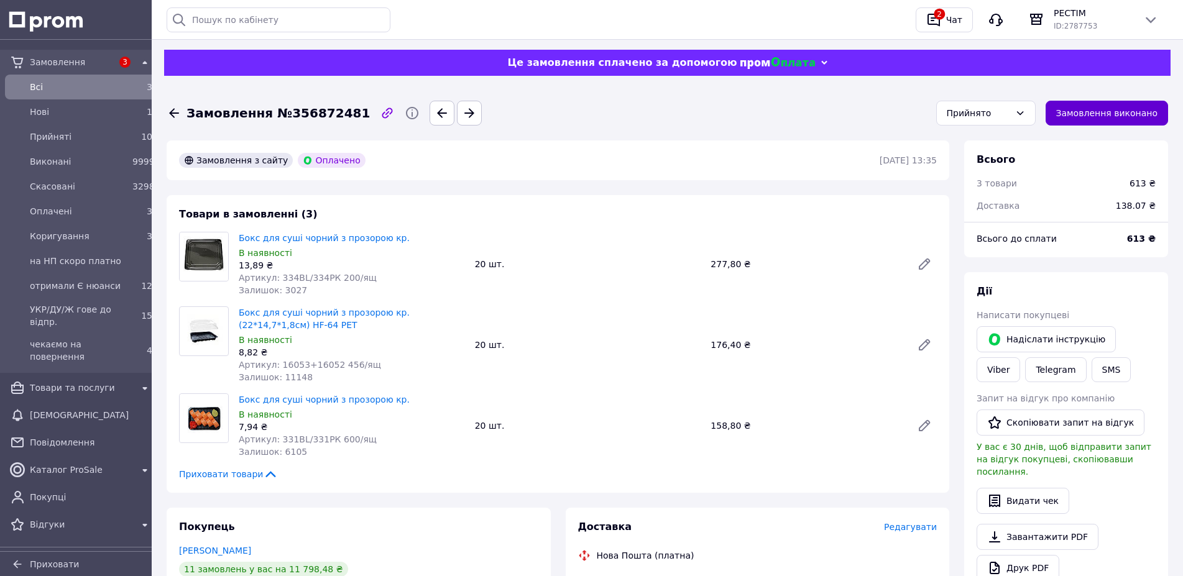
click at [1132, 111] on button "Замовлення виконано" at bounding box center [1106, 113] width 123 height 25
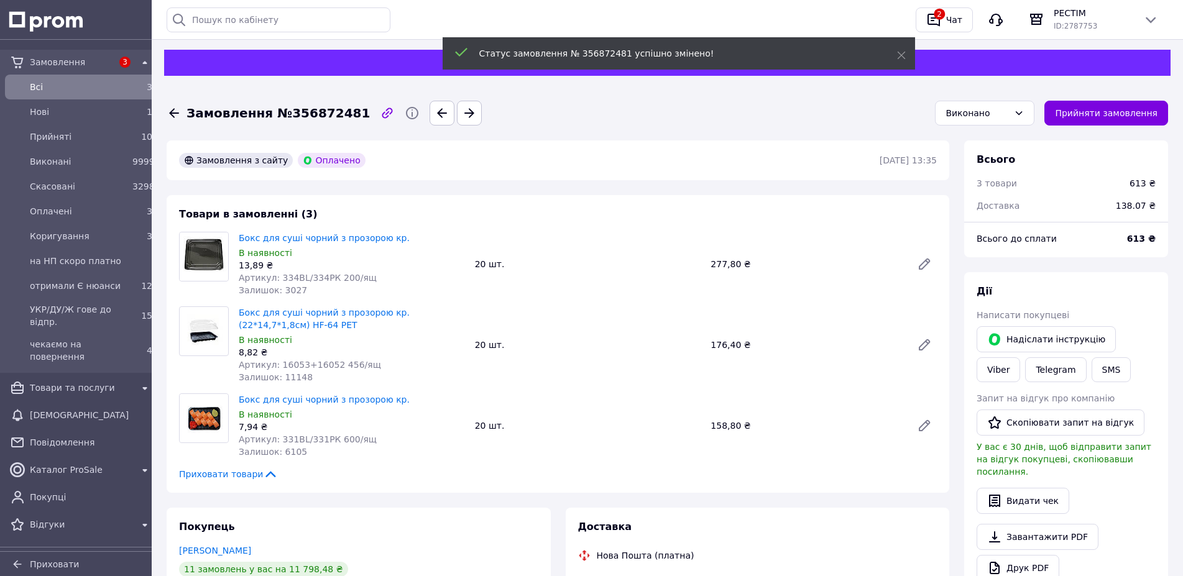
click at [173, 110] on icon at bounding box center [174, 113] width 10 height 9
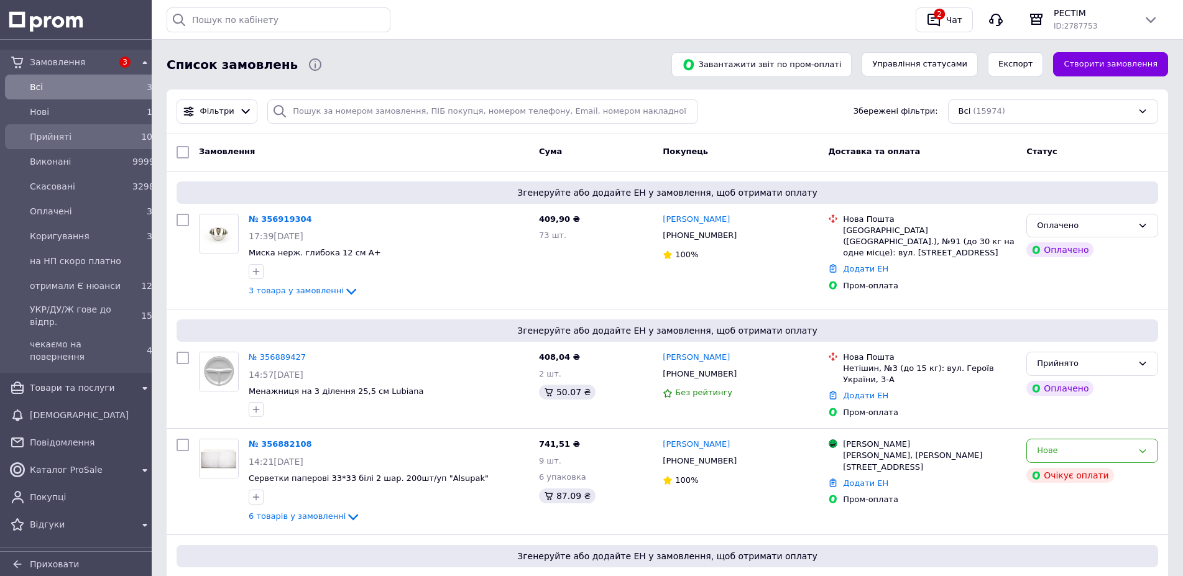
click at [42, 139] on span "Прийняті" at bounding box center [79, 137] width 98 height 12
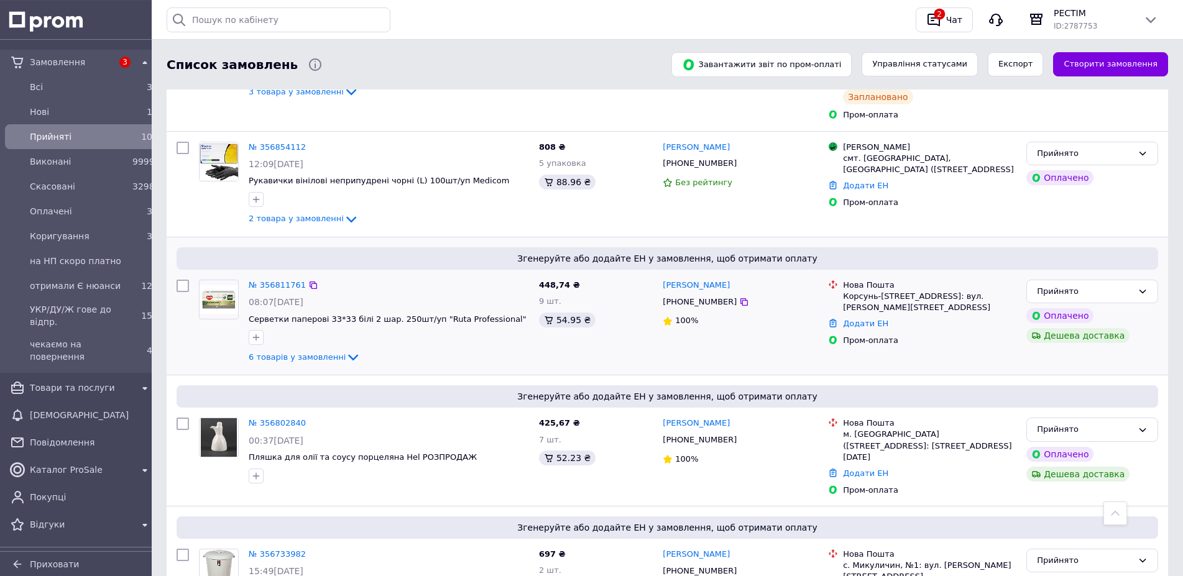
scroll to position [503, 0]
click at [282, 278] on link "№ 356811761" at bounding box center [277, 282] width 57 height 9
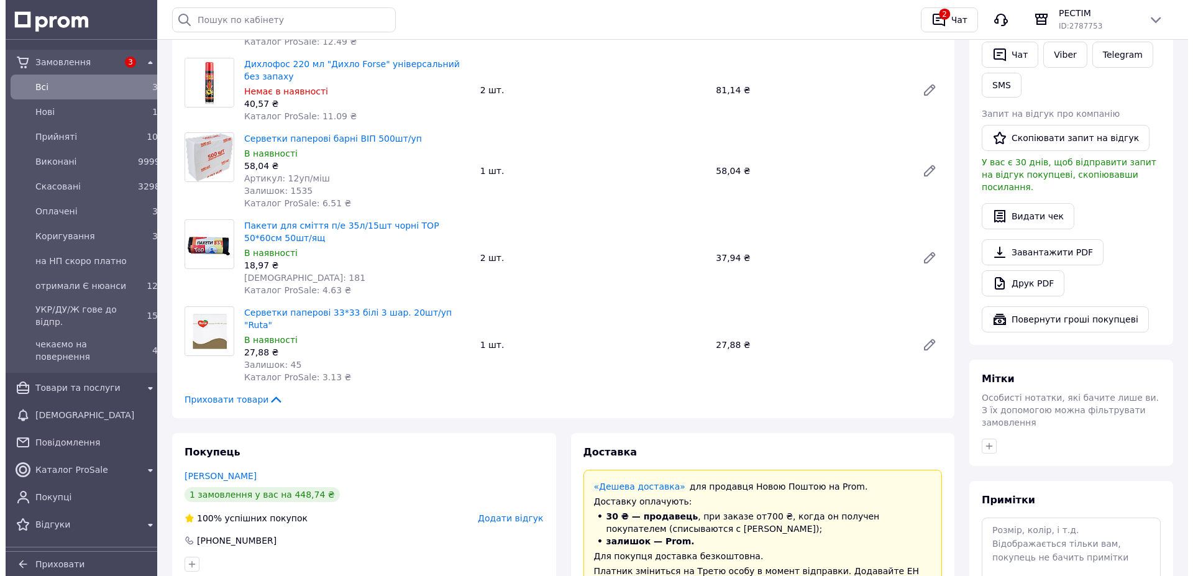
scroll to position [503, 0]
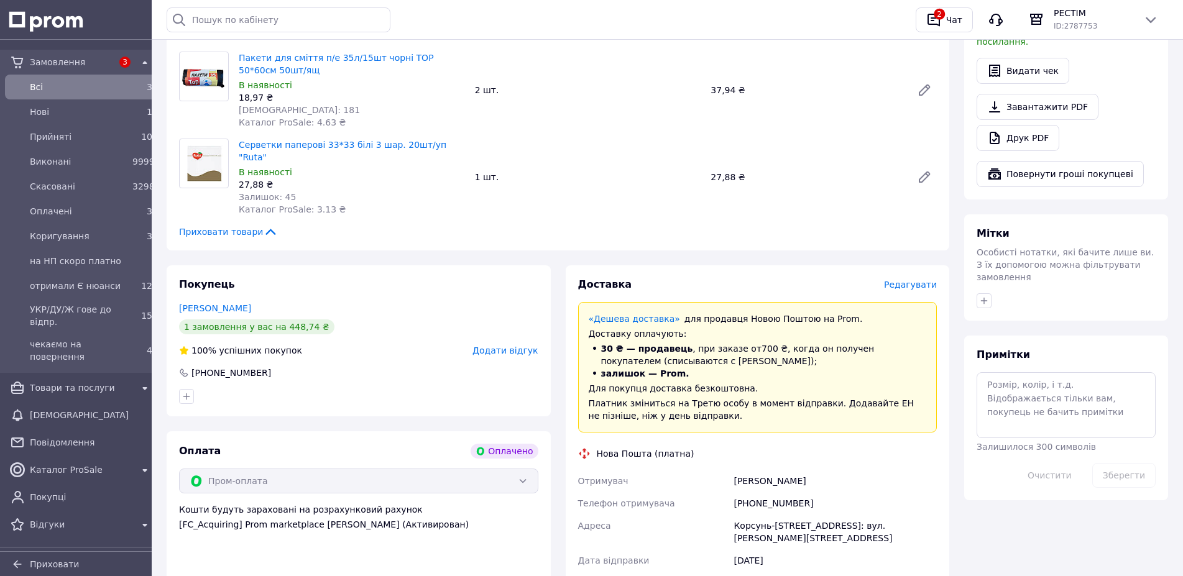
click at [912, 280] on span "Редагувати" at bounding box center [910, 285] width 53 height 10
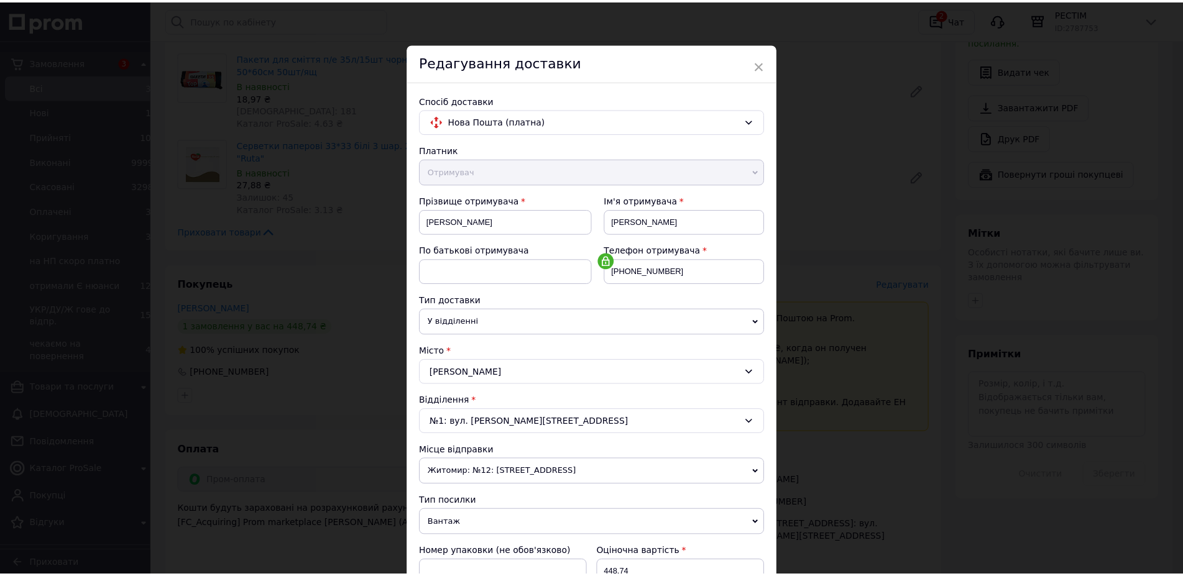
scroll to position [214, 0]
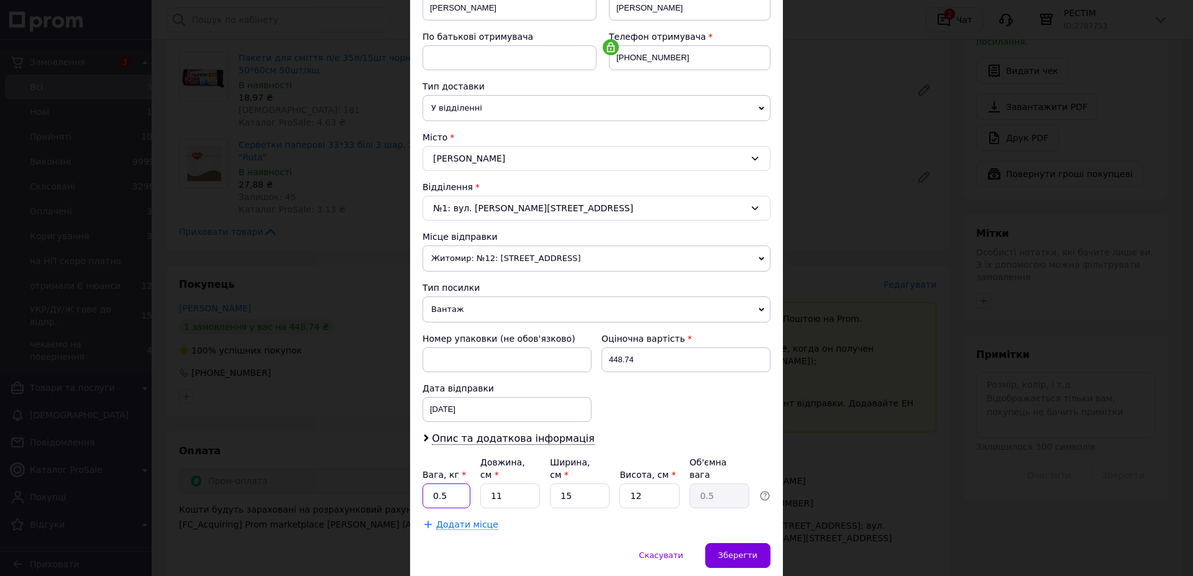
click at [449, 483] on input "0.5" at bounding box center [447, 495] width 48 height 25
type input "0"
type input "2.8"
click at [501, 483] on input "11" at bounding box center [510, 495] width 60 height 25
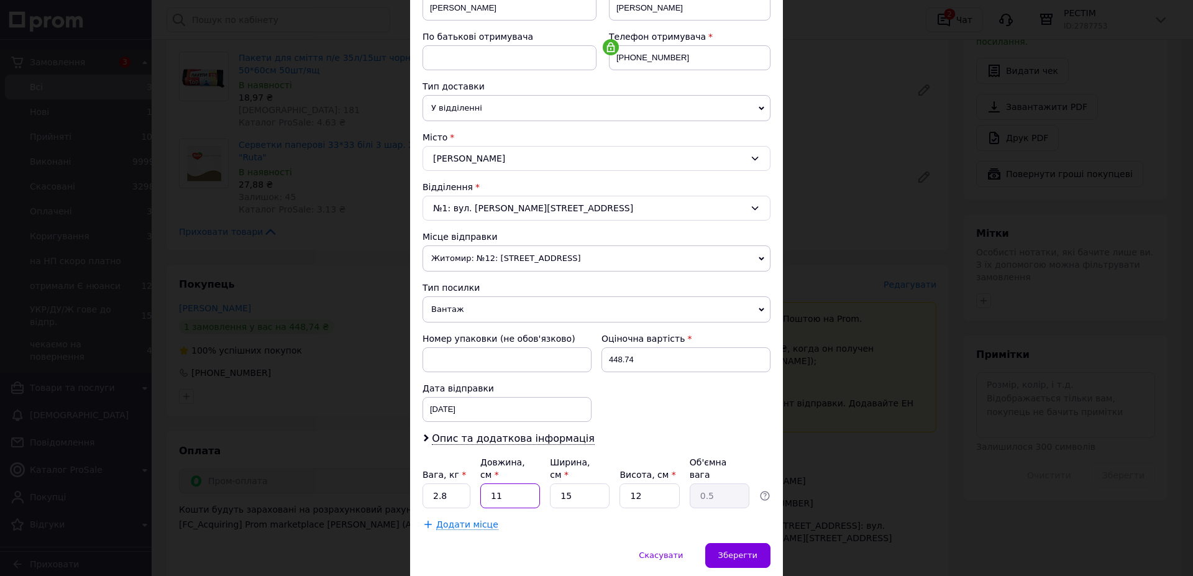
type input "4"
type input "0.18"
type input "42"
type input "1.89"
type input "42"
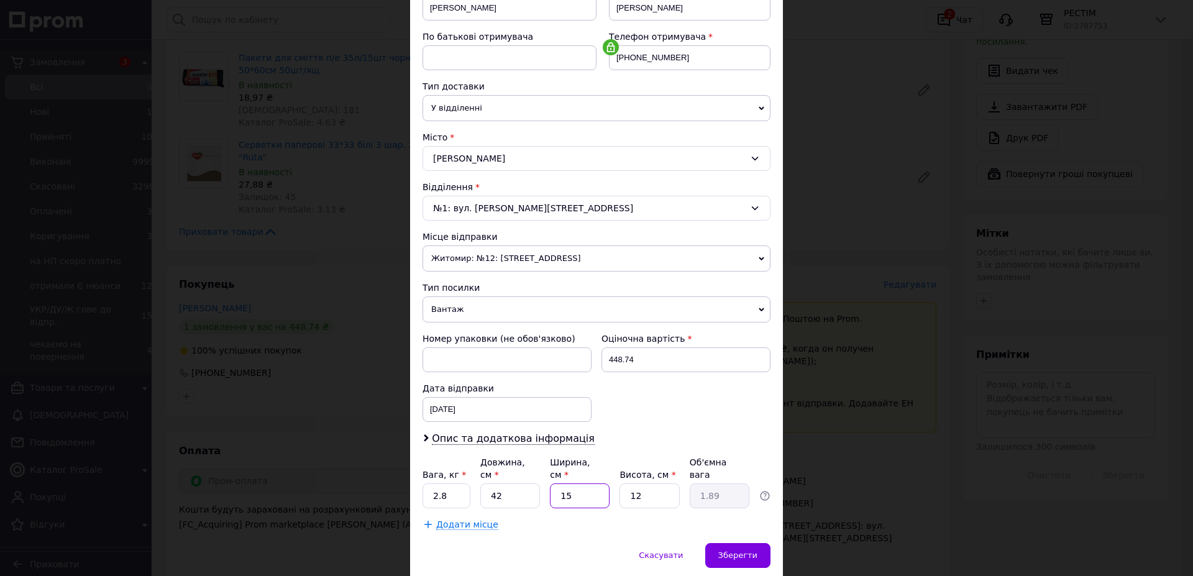
click at [579, 483] on input "15" at bounding box center [580, 495] width 60 height 25
type input "2"
type input "0.25"
type input "24"
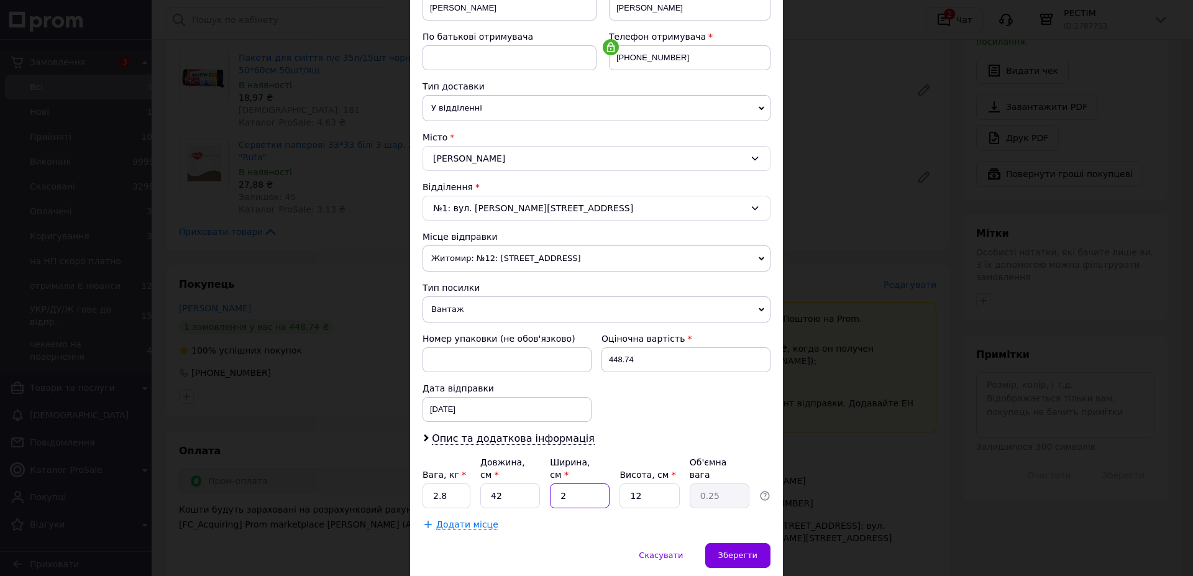
type input "3.02"
type input "24"
click at [649, 483] on input "12" at bounding box center [650, 495] width 60 height 25
type input "2"
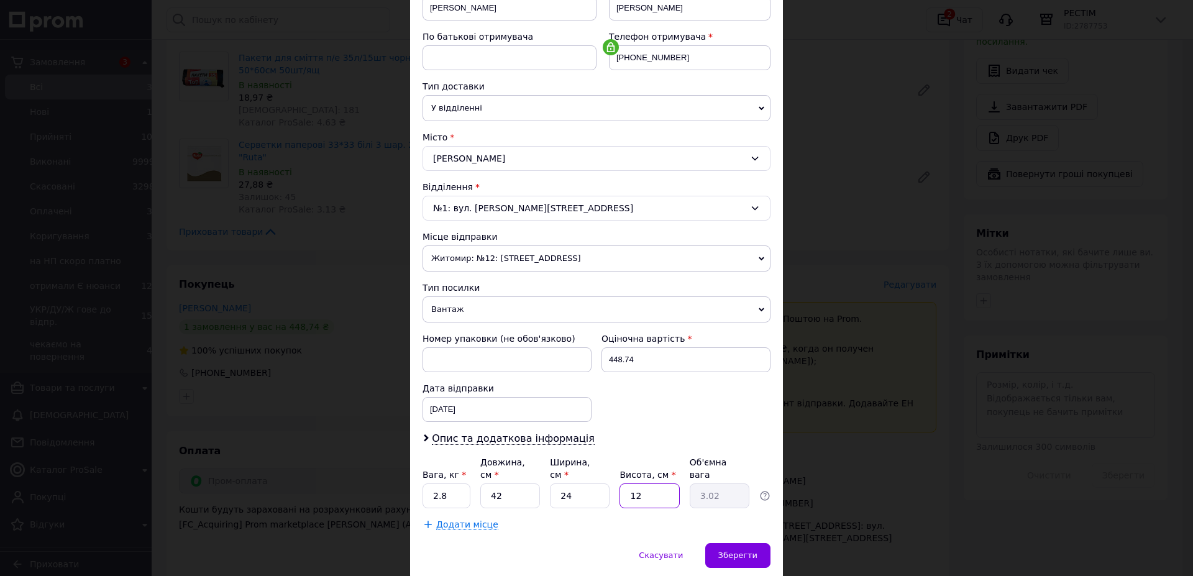
type input "0.5"
type input "23"
type input "5.8"
type input "23"
click at [730, 551] on span "Зберегти" at bounding box center [737, 555] width 39 height 9
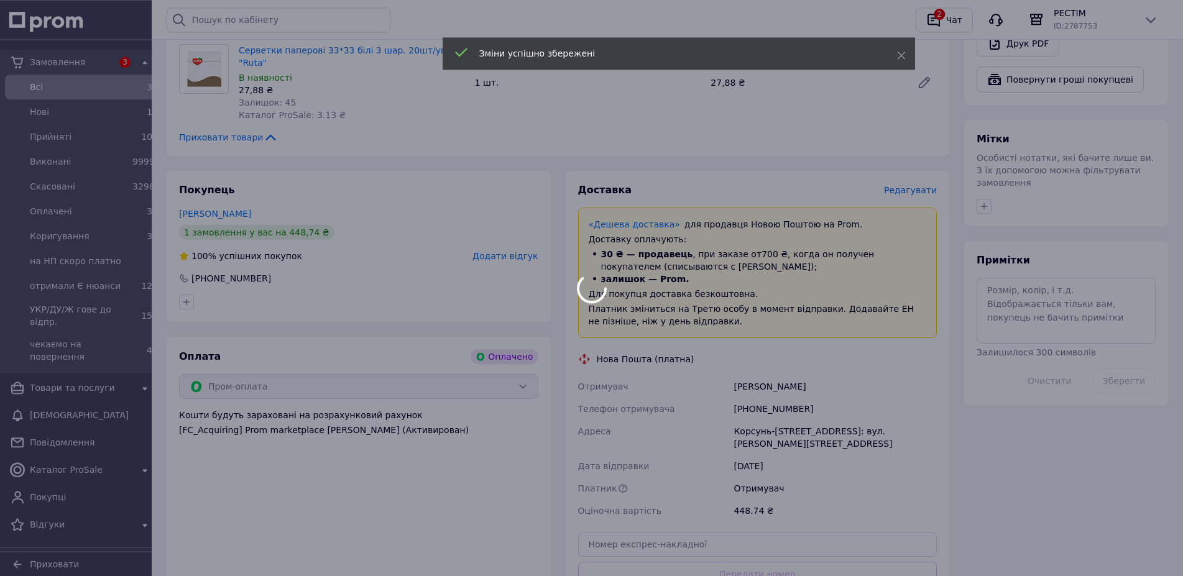
scroll to position [615, 0]
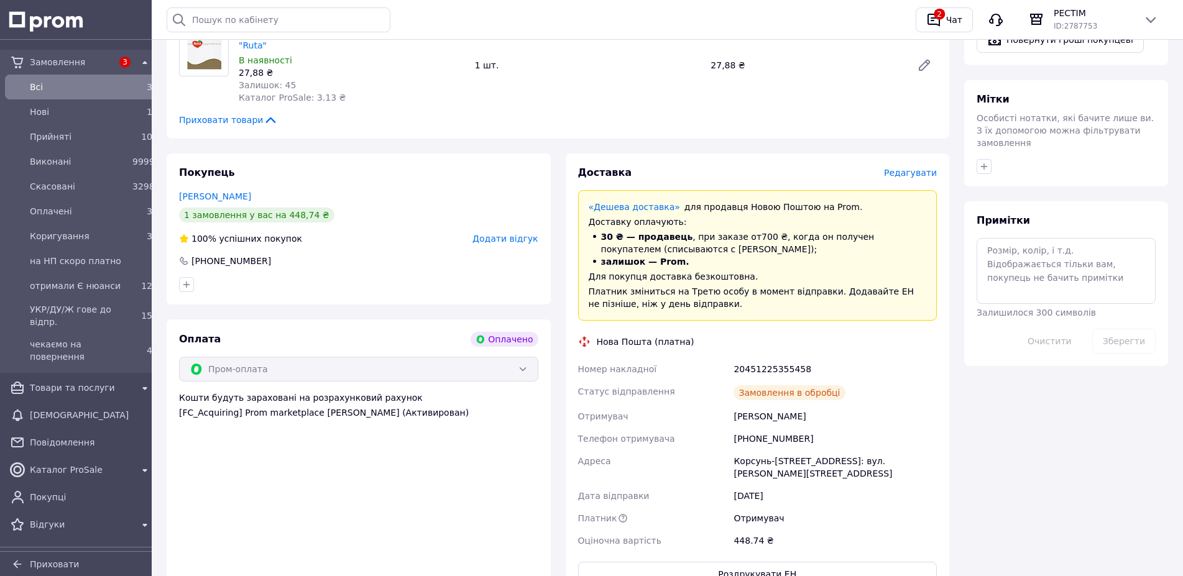
click at [748, 358] on div "20451225355458" at bounding box center [835, 369] width 208 height 22
copy div "20451225355458"
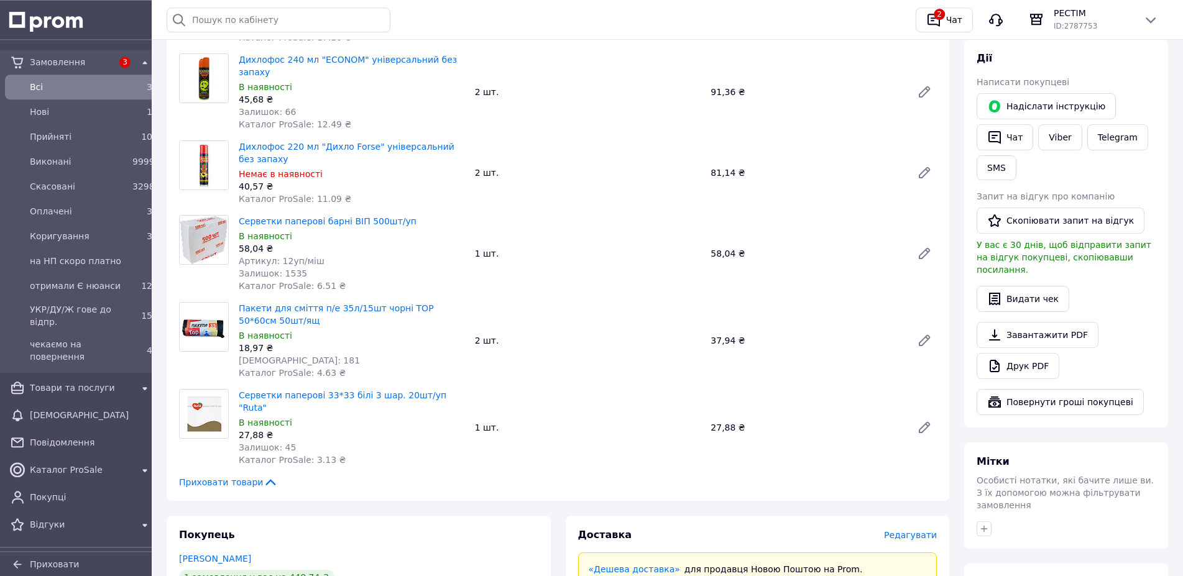
scroll to position [168, 0]
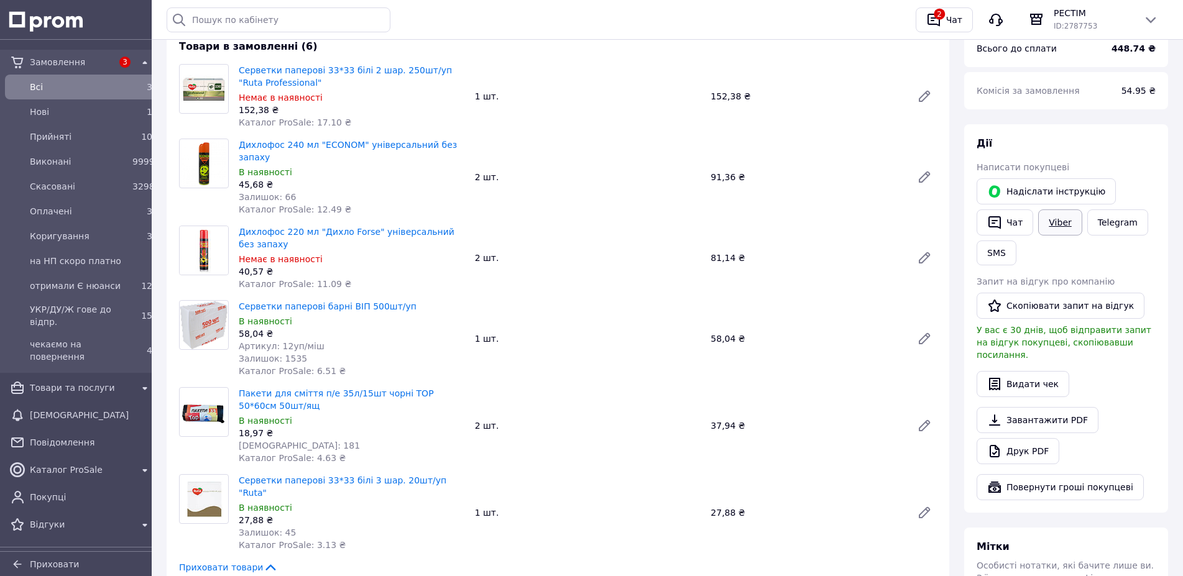
click at [1038, 209] on link "Viber" at bounding box center [1060, 222] width 44 height 26
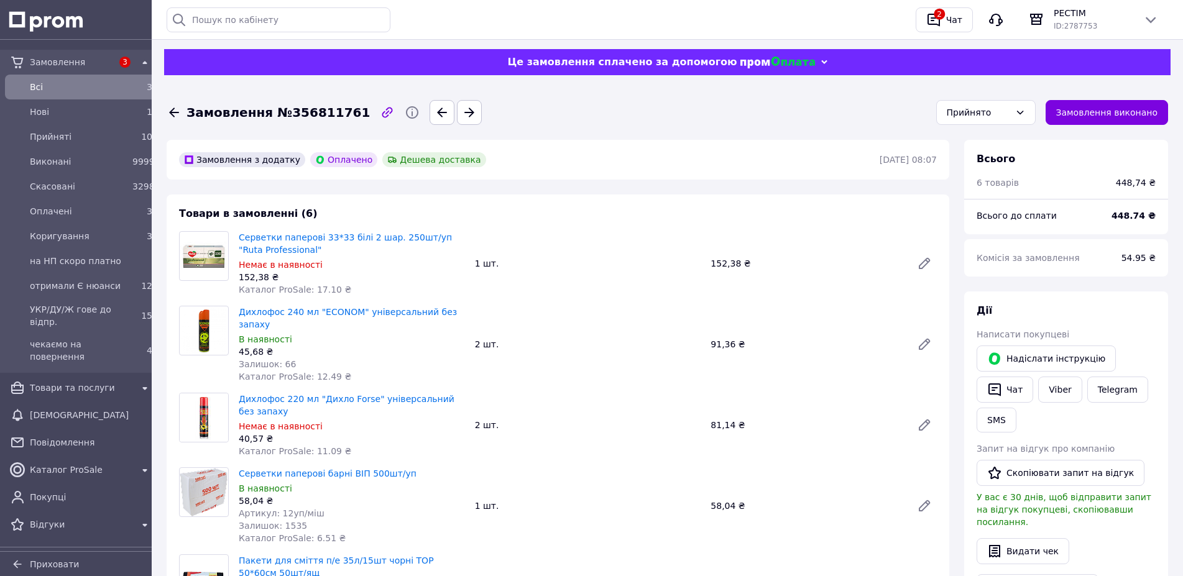
scroll to position [0, 0]
drag, startPoint x: 1115, startPoint y: 114, endPoint x: 1115, endPoint y: 165, distance: 51.0
click at [1117, 116] on button "Замовлення виконано" at bounding box center [1106, 113] width 123 height 25
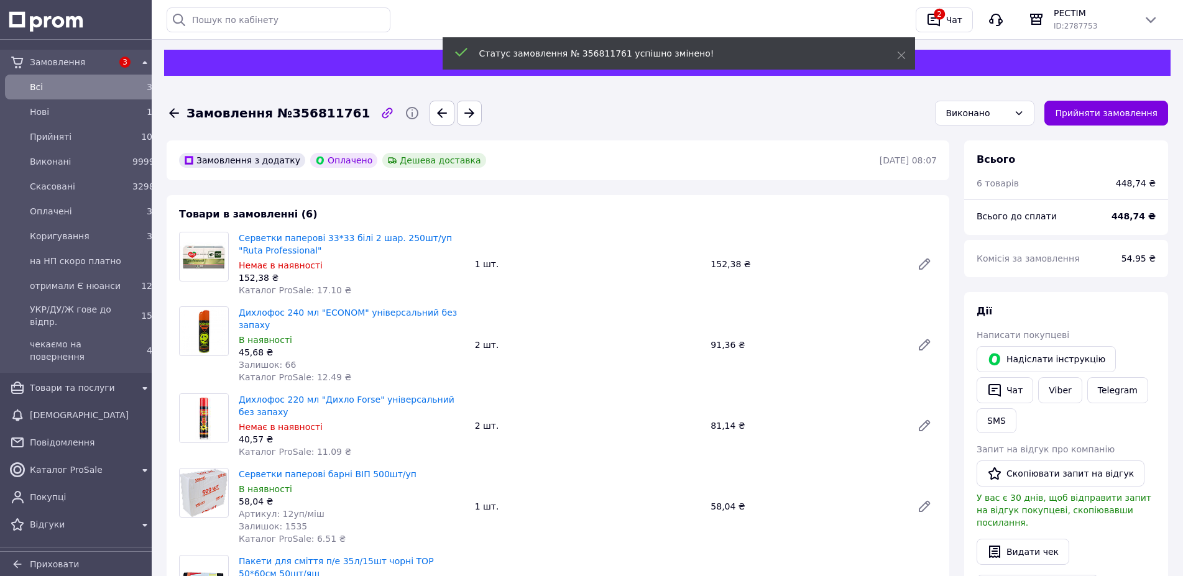
click at [170, 112] on icon at bounding box center [174, 113] width 15 height 15
